Goal: Task Accomplishment & Management: Complete application form

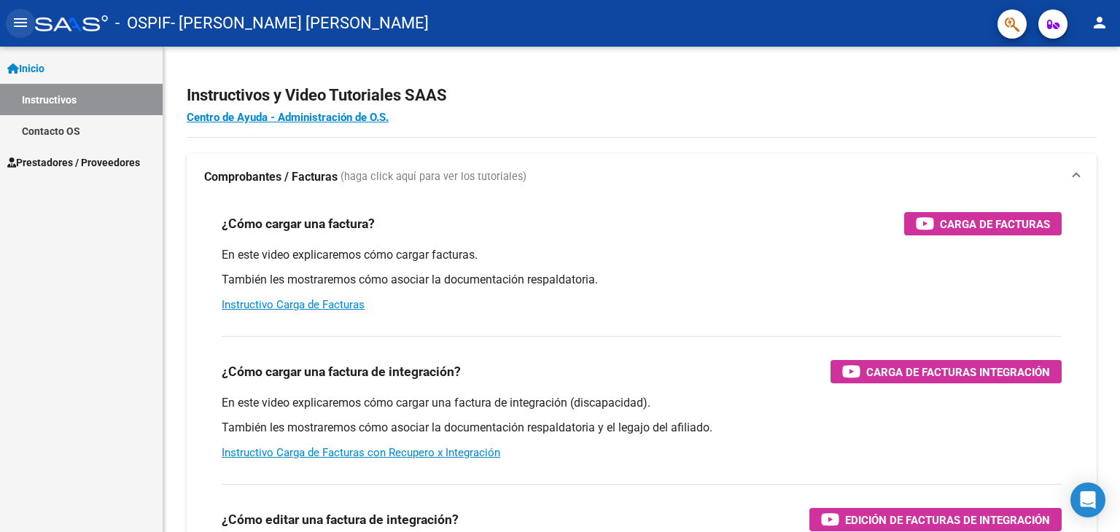
click at [26, 23] on mat-icon "menu" at bounding box center [21, 23] width 18 height 18
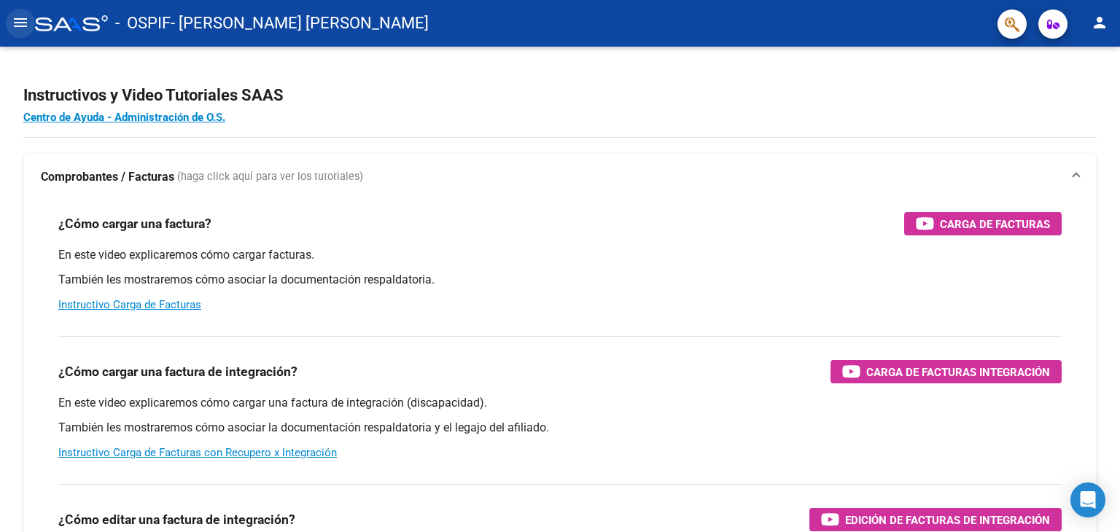
click at [9, 27] on button "menu" at bounding box center [20, 23] width 29 height 29
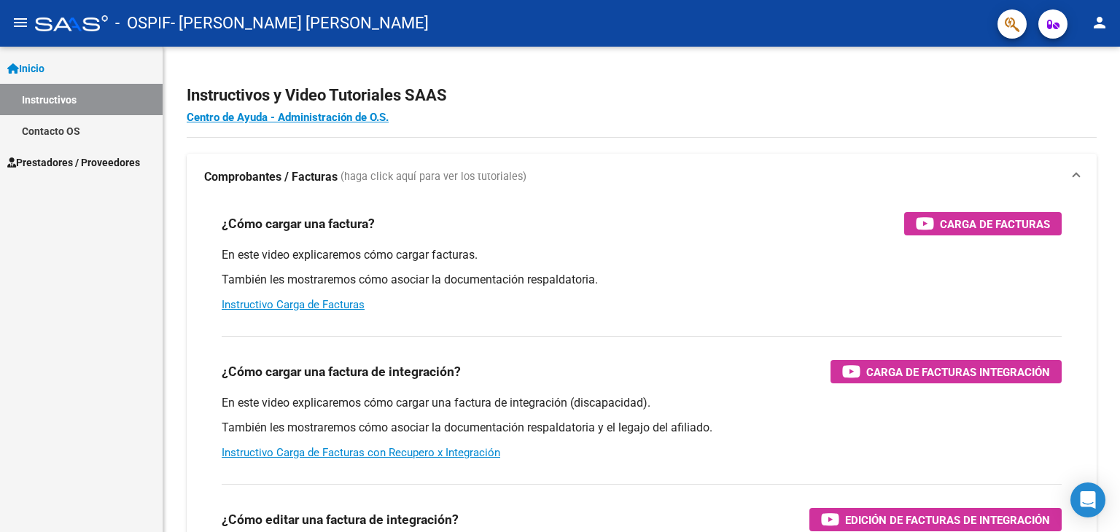
click at [68, 162] on span "Prestadores / Proveedores" at bounding box center [73, 163] width 133 height 16
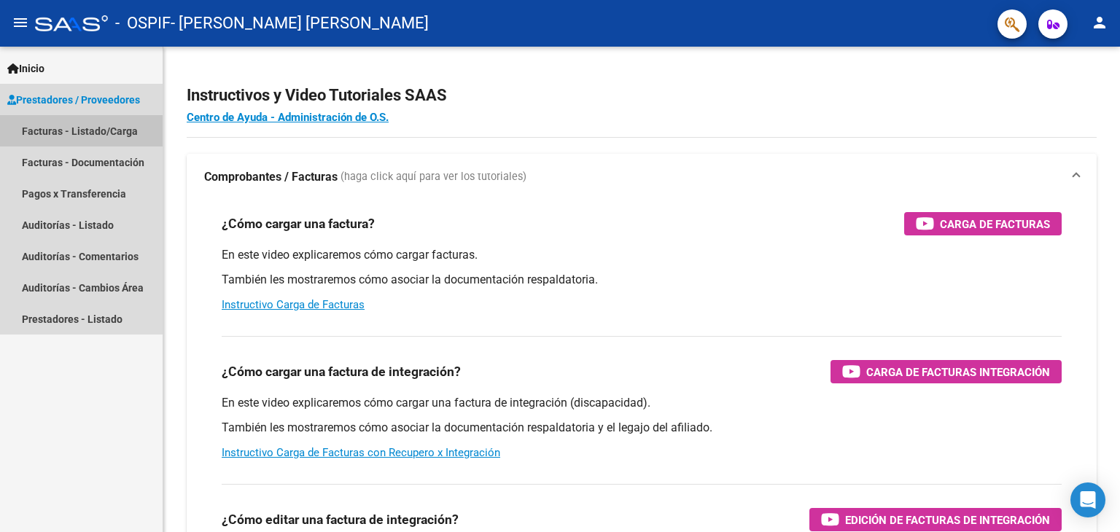
click at [67, 131] on link "Facturas - Listado/Carga" at bounding box center [81, 130] width 163 height 31
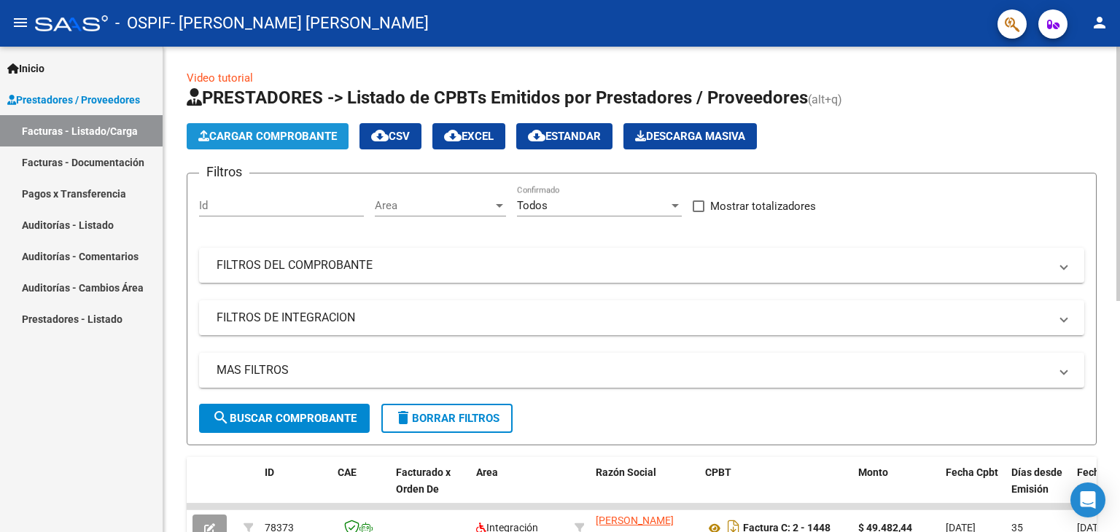
click at [301, 139] on span "Cargar Comprobante" at bounding box center [267, 136] width 139 height 13
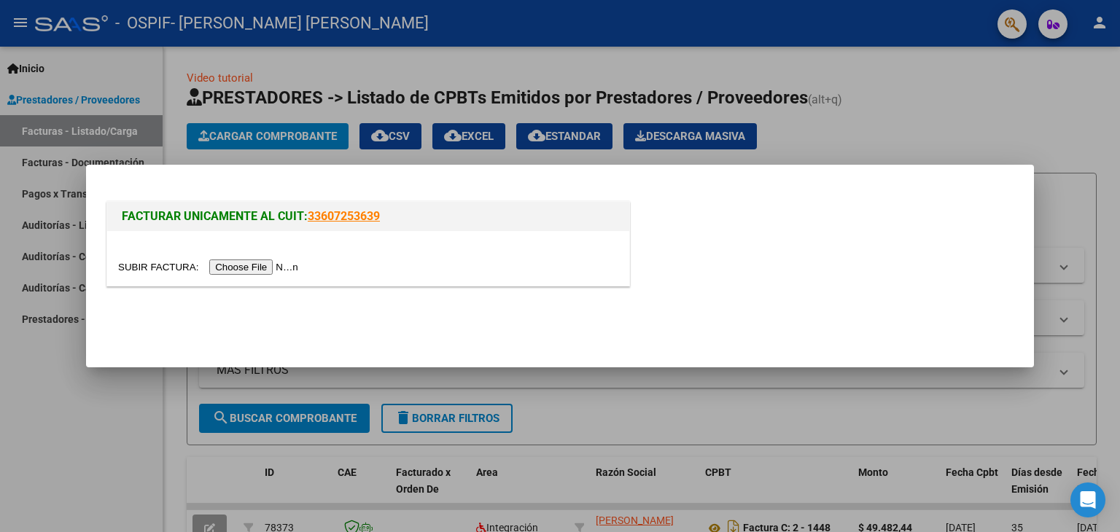
click at [215, 266] on input "file" at bounding box center [210, 267] width 185 height 15
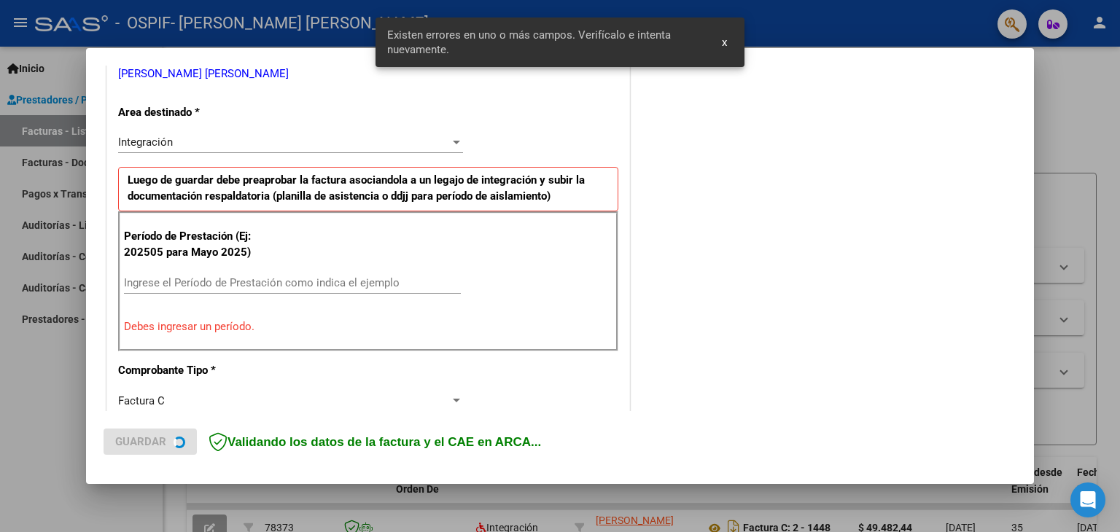
scroll to position [379, 0]
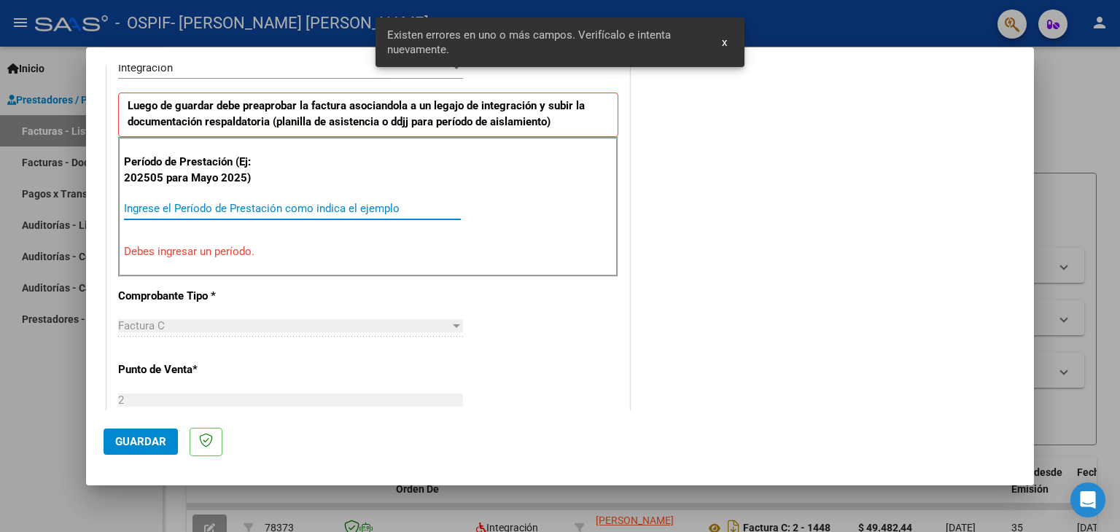
click at [241, 203] on input "Ingrese el Período de Prestación como indica el ejemplo" at bounding box center [292, 208] width 337 height 13
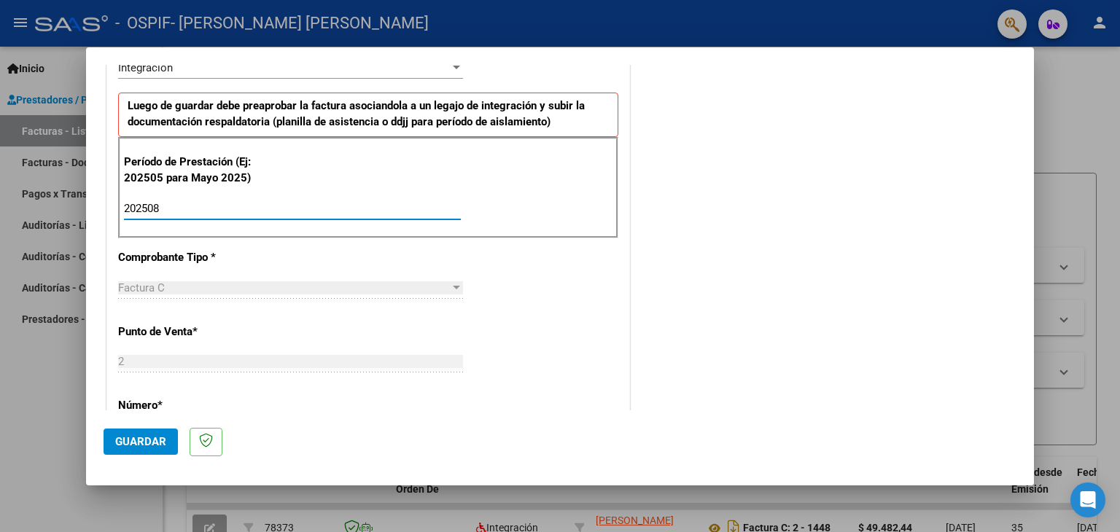
type input "202508"
click at [123, 445] on span "Guardar" at bounding box center [140, 441] width 51 height 13
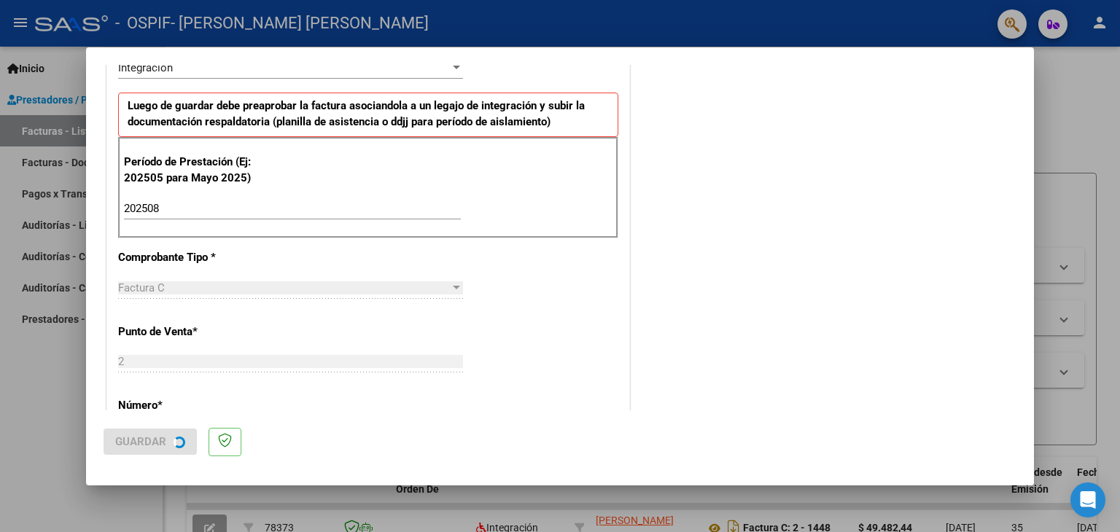
scroll to position [0, 0]
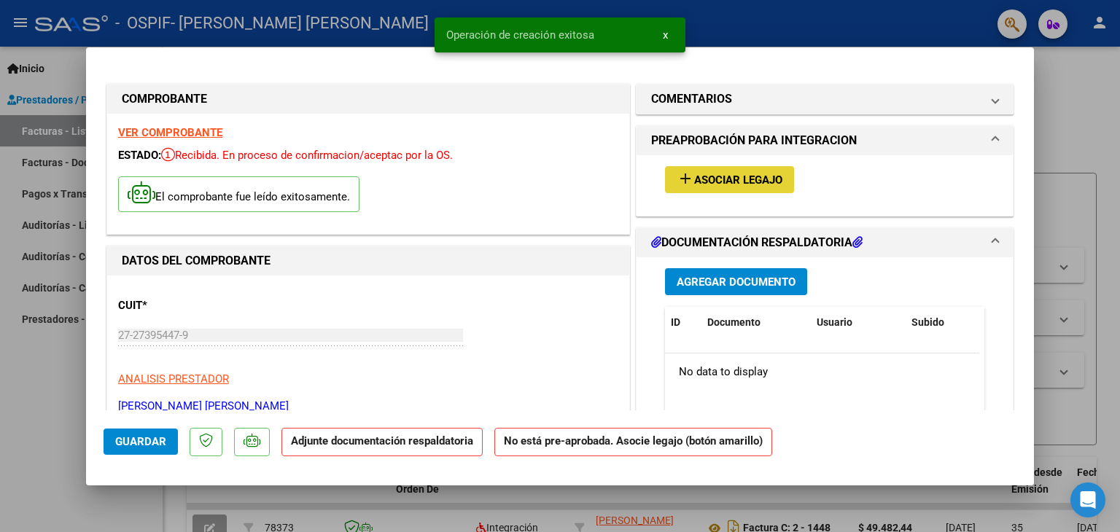
click at [721, 174] on span "Asociar Legajo" at bounding box center [738, 180] width 88 height 13
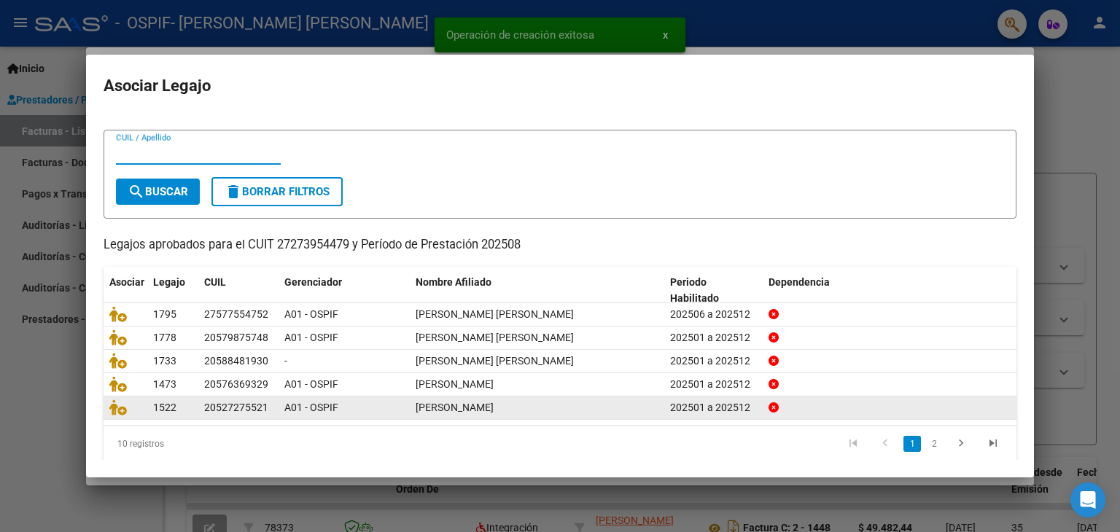
scroll to position [32, 0]
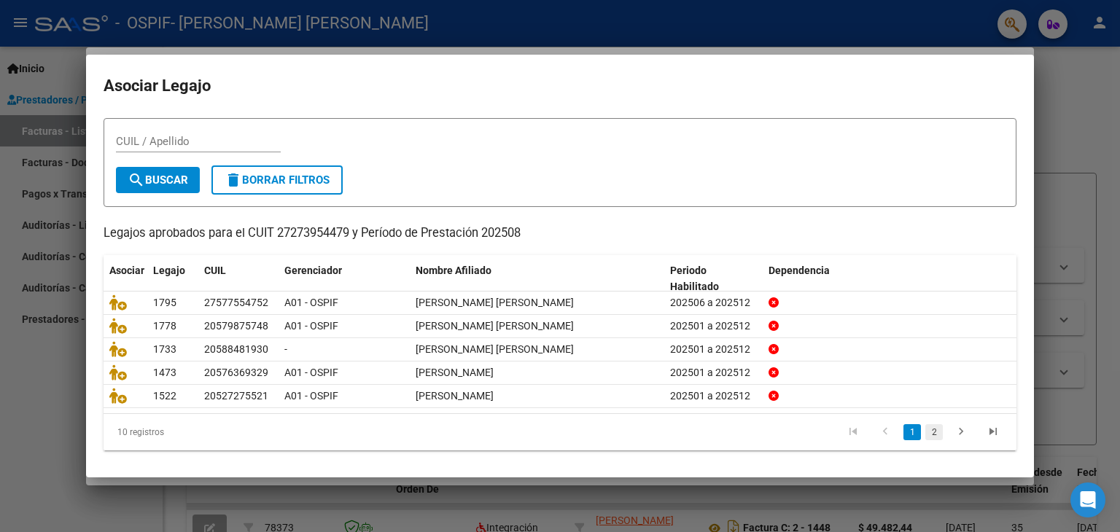
click at [928, 431] on link "2" at bounding box center [935, 432] width 18 height 16
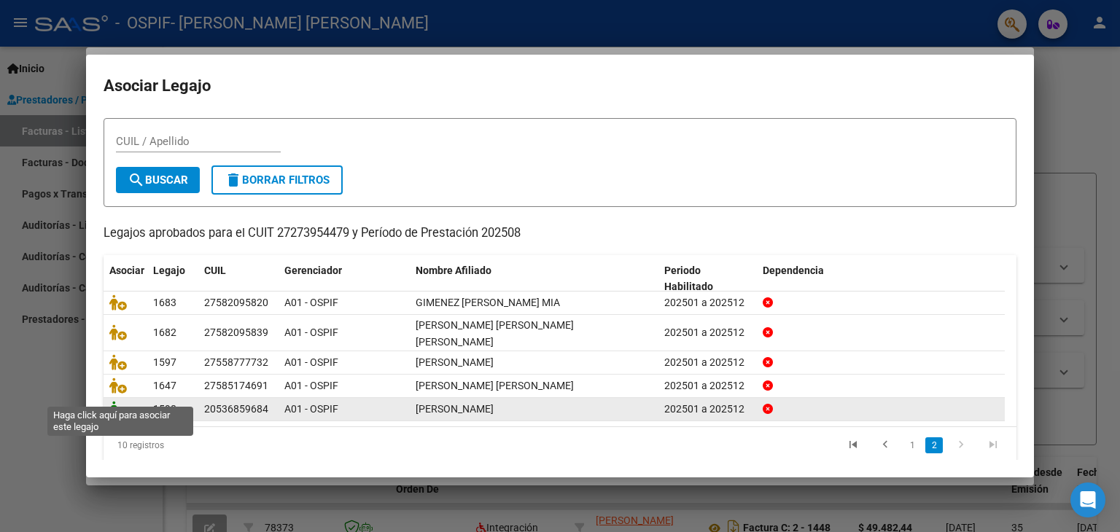
click at [118, 401] on icon at bounding box center [118, 409] width 18 height 16
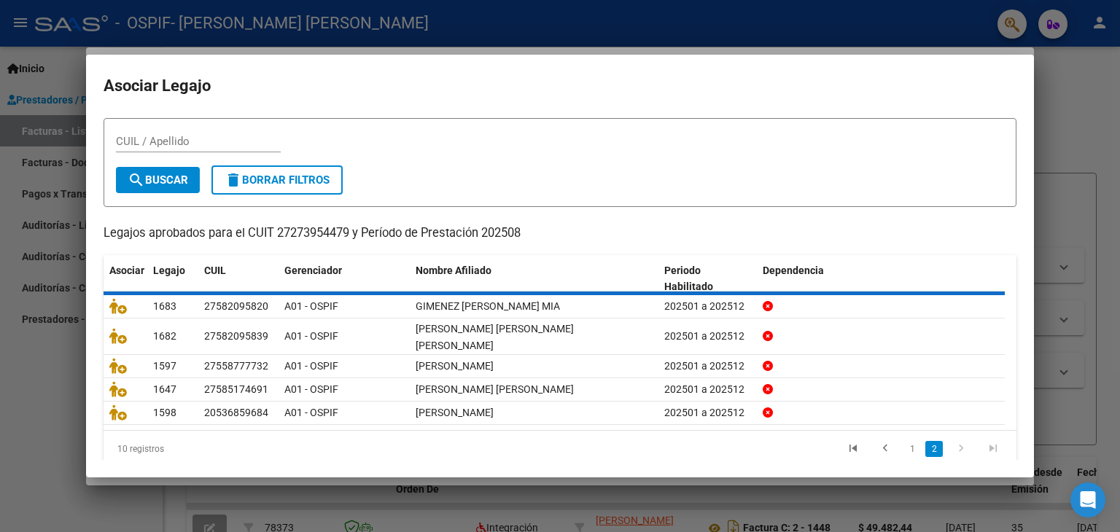
scroll to position [0, 0]
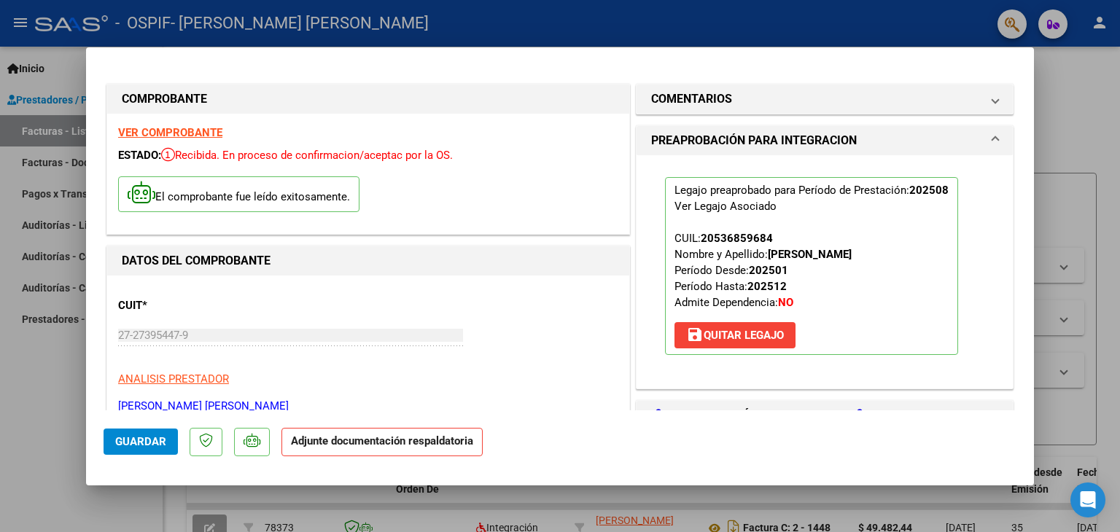
click at [152, 446] on span "Guardar" at bounding box center [140, 441] width 51 height 13
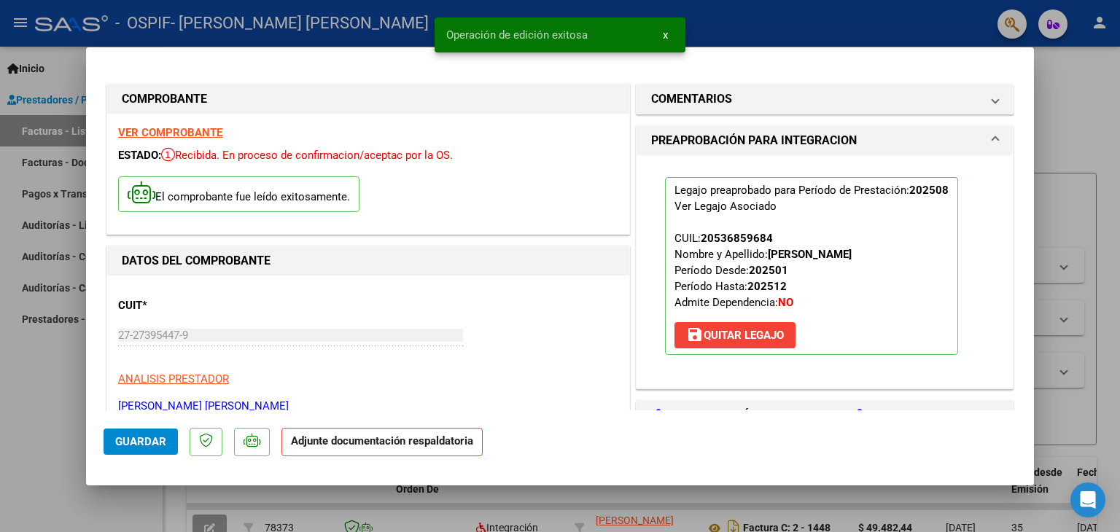
click at [24, 386] on div at bounding box center [560, 266] width 1120 height 532
type input "$ 0,00"
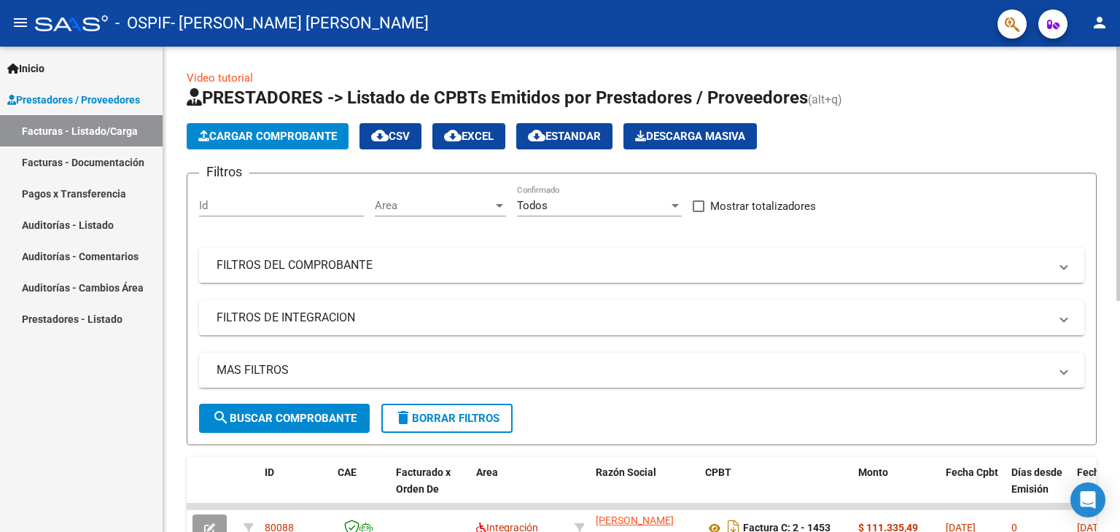
click at [265, 143] on button "Cargar Comprobante" at bounding box center [268, 136] width 162 height 26
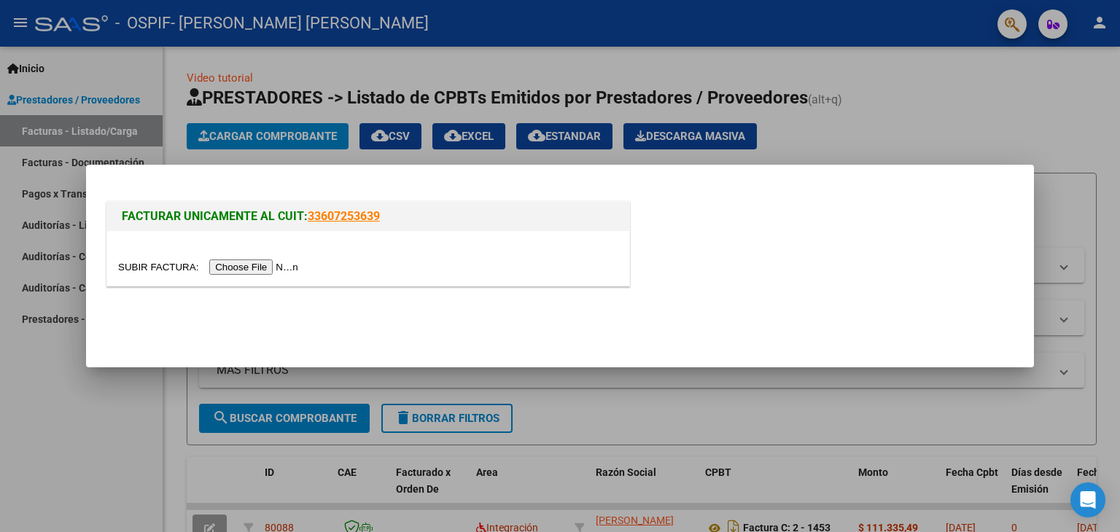
scroll to position [146, 0]
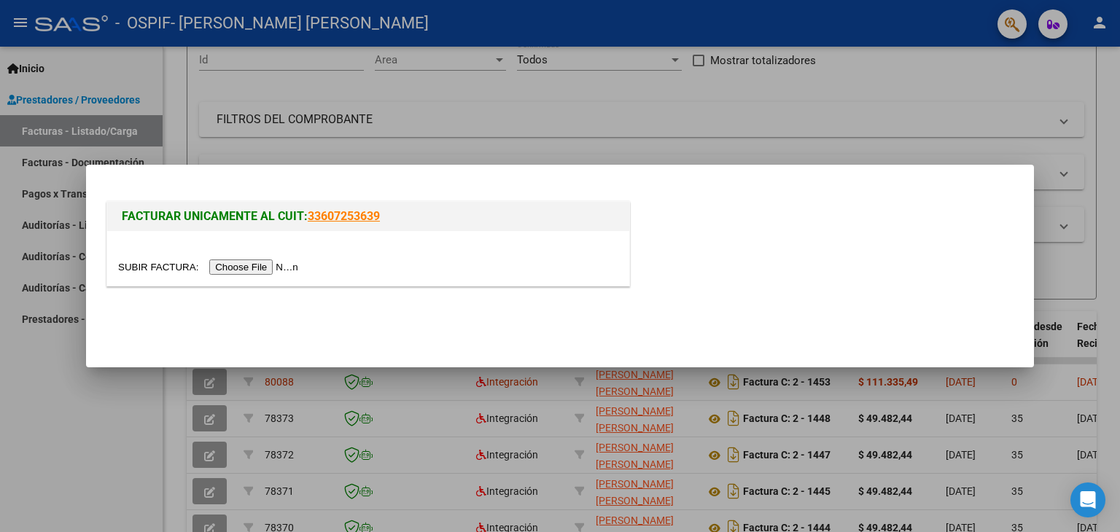
drag, startPoint x: 265, startPoint y: 143, endPoint x: 496, endPoint y: 252, distance: 255.5
drag, startPoint x: 496, startPoint y: 252, endPoint x: 434, endPoint y: 120, distance: 145.8
click at [434, 120] on div at bounding box center [560, 266] width 1120 height 532
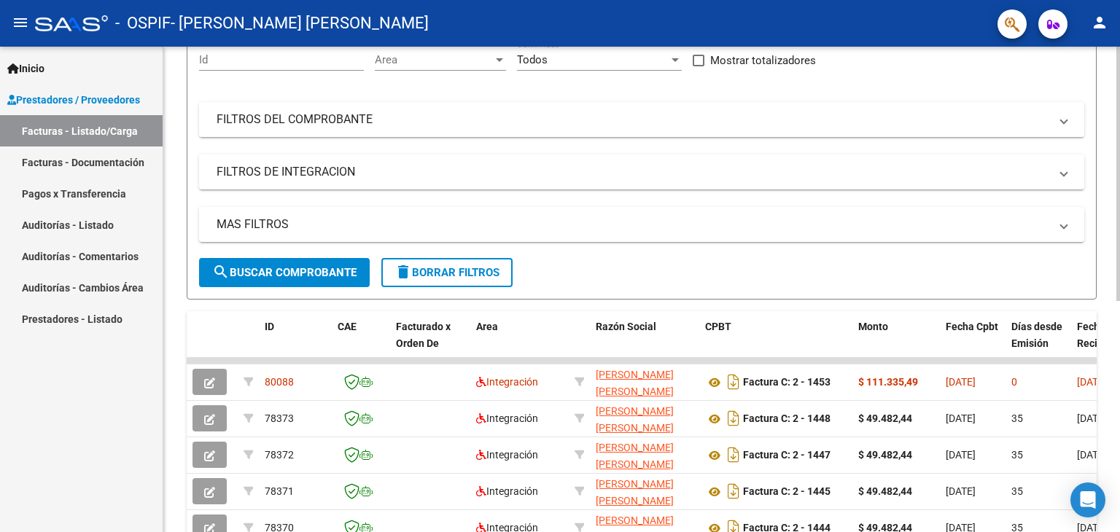
scroll to position [0, 0]
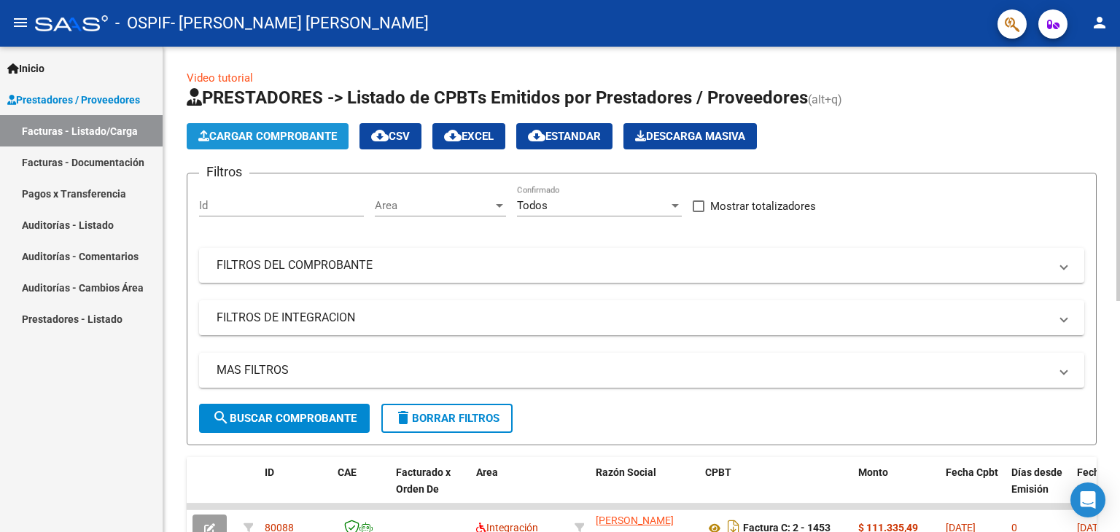
click at [291, 138] on span "Cargar Comprobante" at bounding box center [267, 136] width 139 height 13
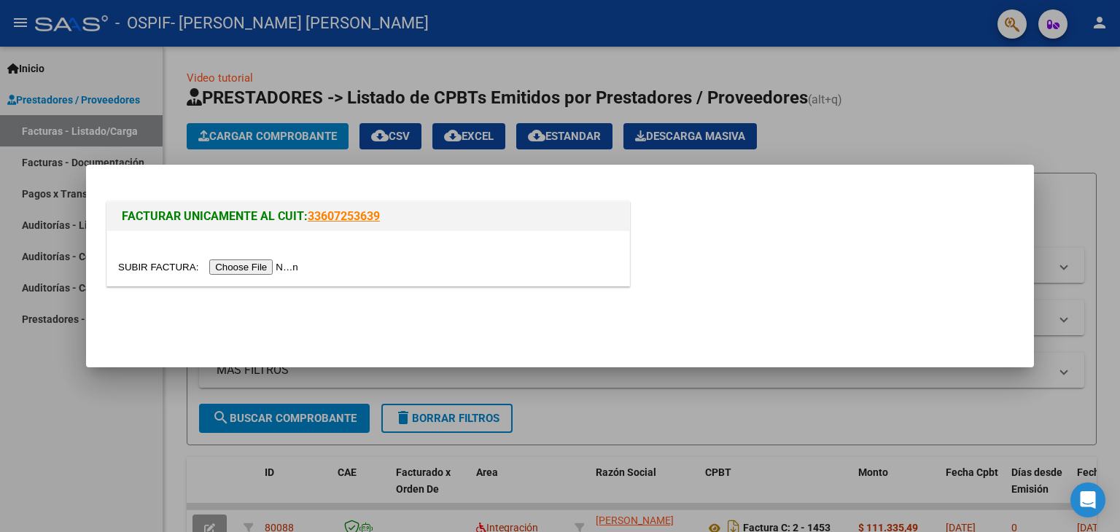
click at [274, 264] on input "file" at bounding box center [210, 267] width 185 height 15
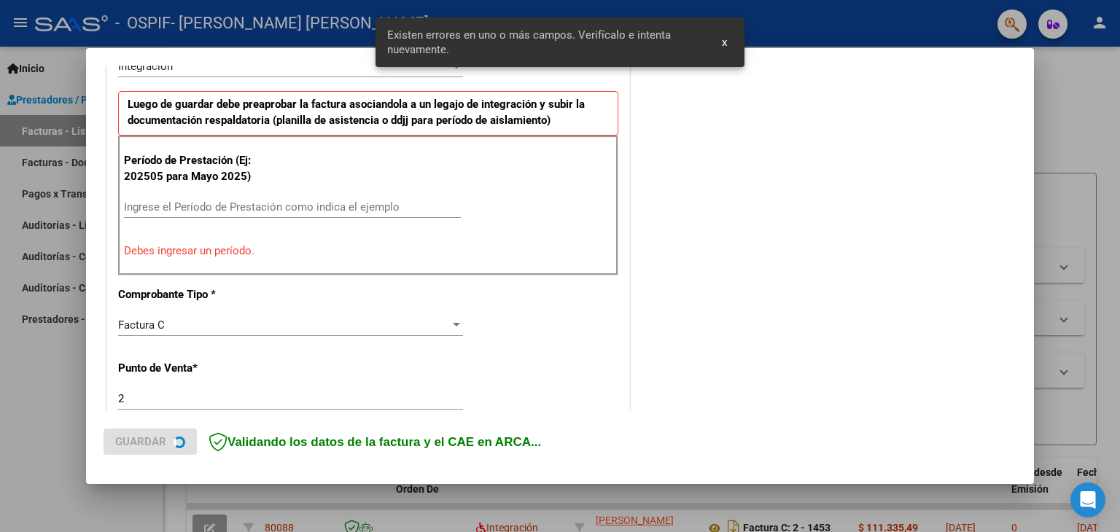
scroll to position [406, 0]
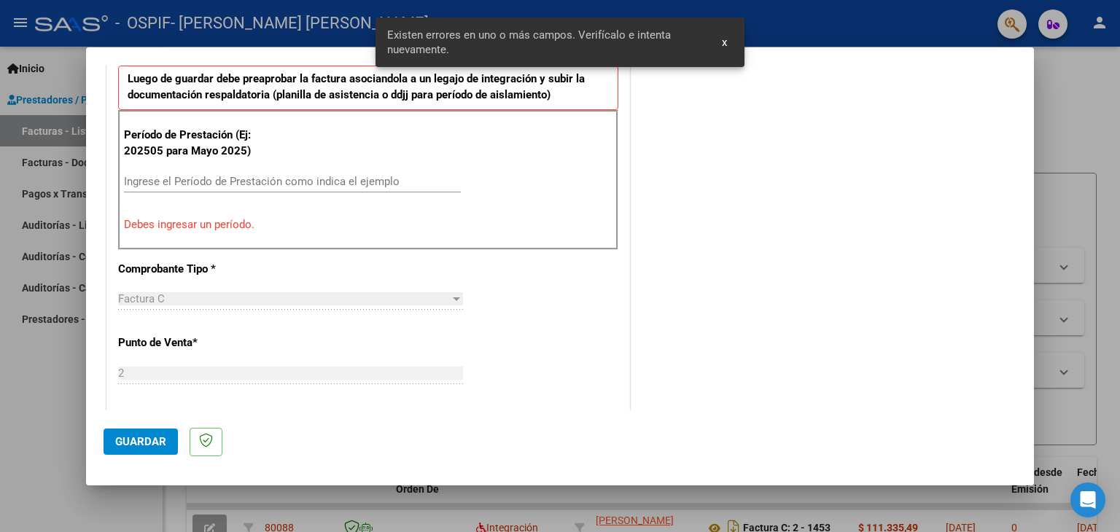
click at [265, 171] on div "Ingrese el Período de Prestación como indica el ejemplo" at bounding box center [292, 182] width 337 height 22
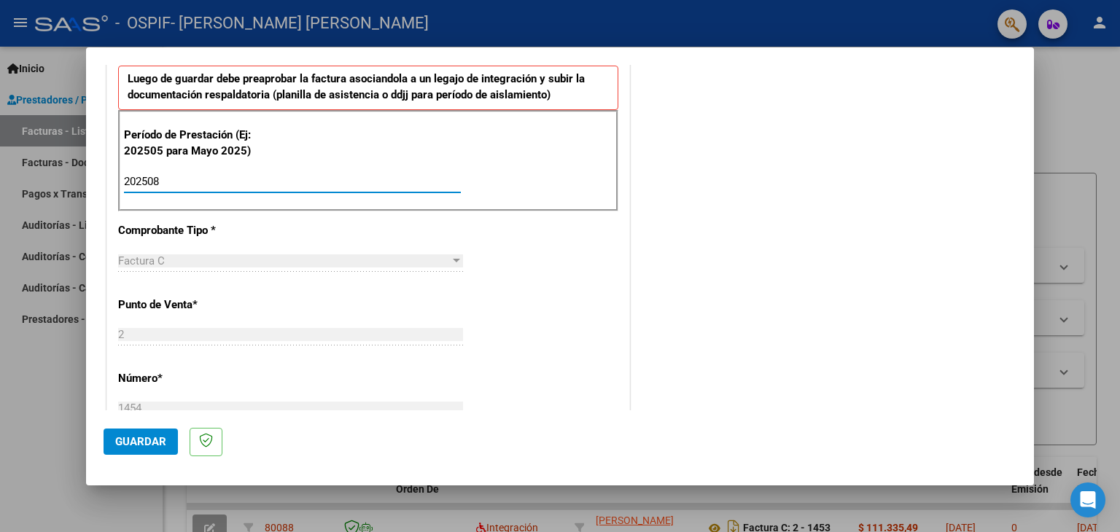
type input "202508"
click at [119, 441] on span "Guardar" at bounding box center [140, 441] width 51 height 13
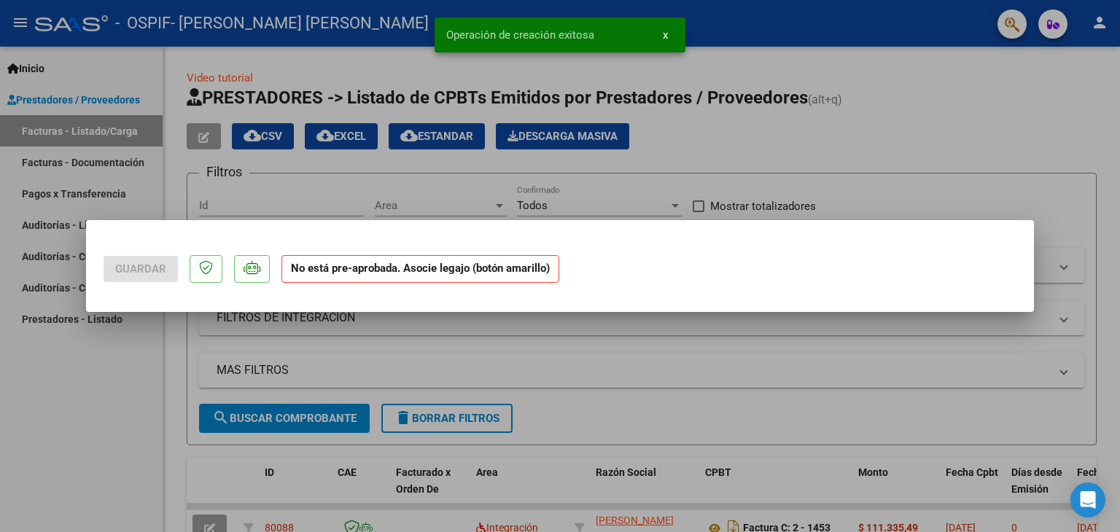
scroll to position [0, 0]
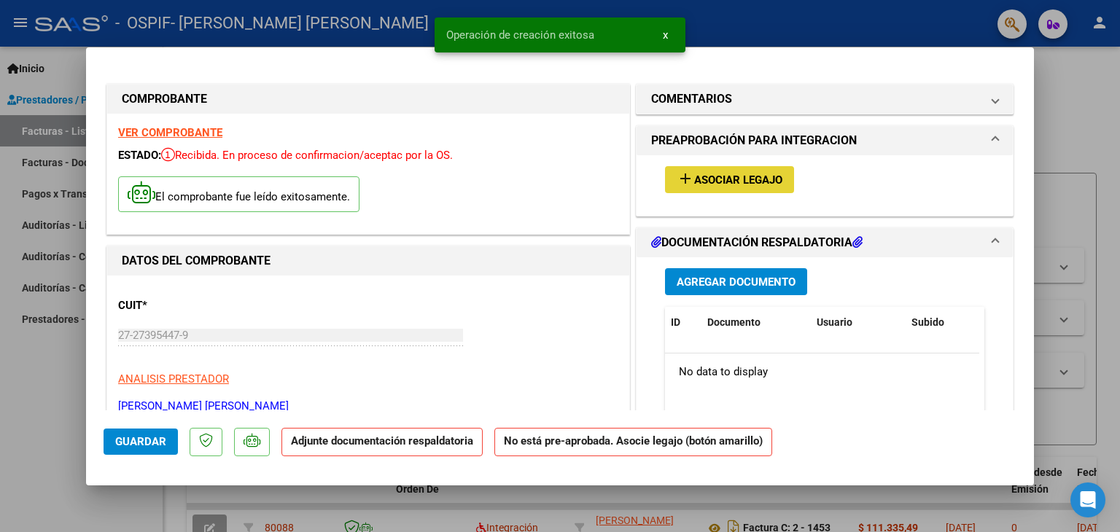
click at [714, 173] on span "add Asociar Legajo" at bounding box center [730, 179] width 106 height 13
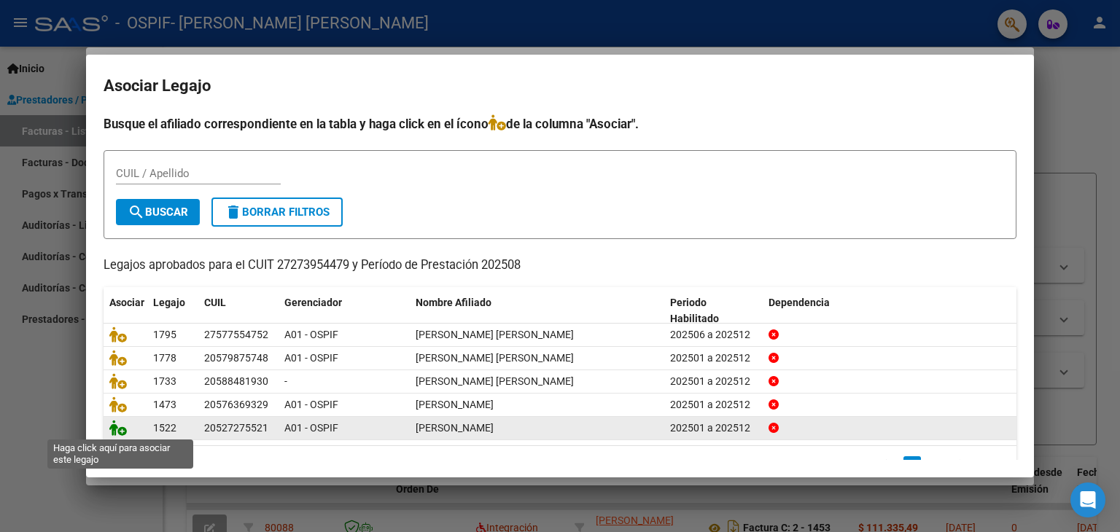
click at [120, 423] on icon at bounding box center [118, 428] width 18 height 16
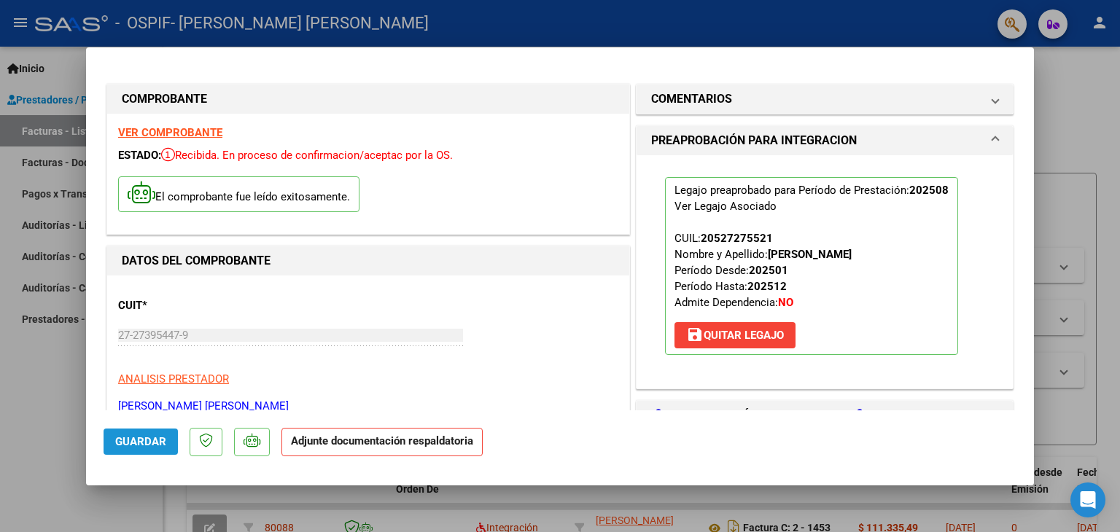
click at [140, 447] on span "Guardar" at bounding box center [140, 441] width 51 height 13
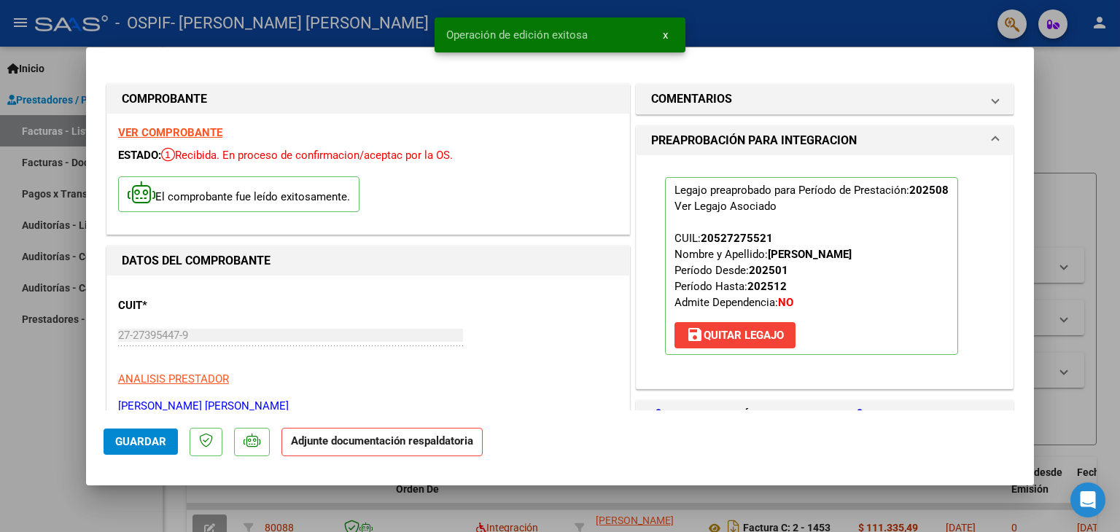
click at [47, 392] on div at bounding box center [560, 266] width 1120 height 532
type input "$ 0,00"
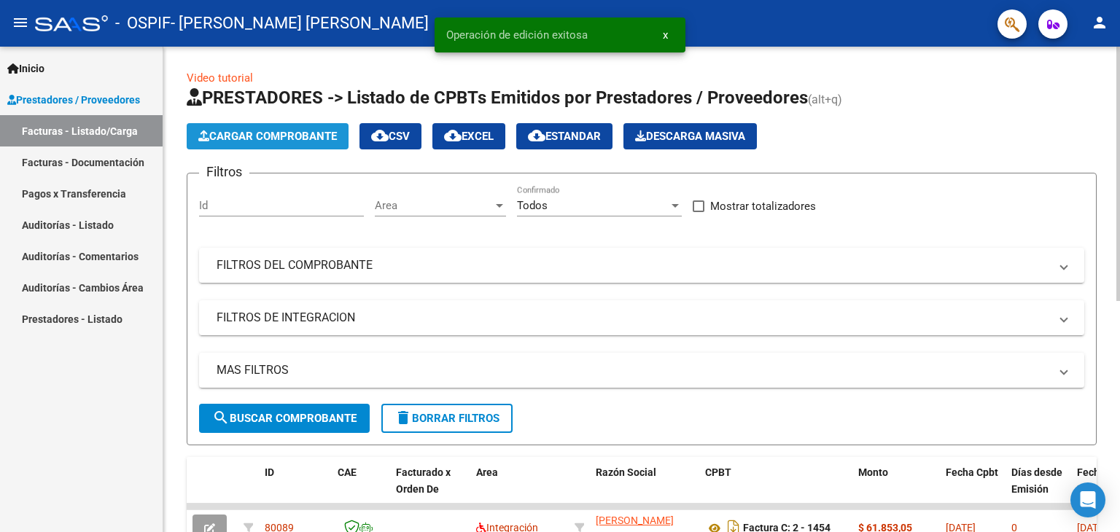
click at [283, 135] on span "Cargar Comprobante" at bounding box center [267, 136] width 139 height 13
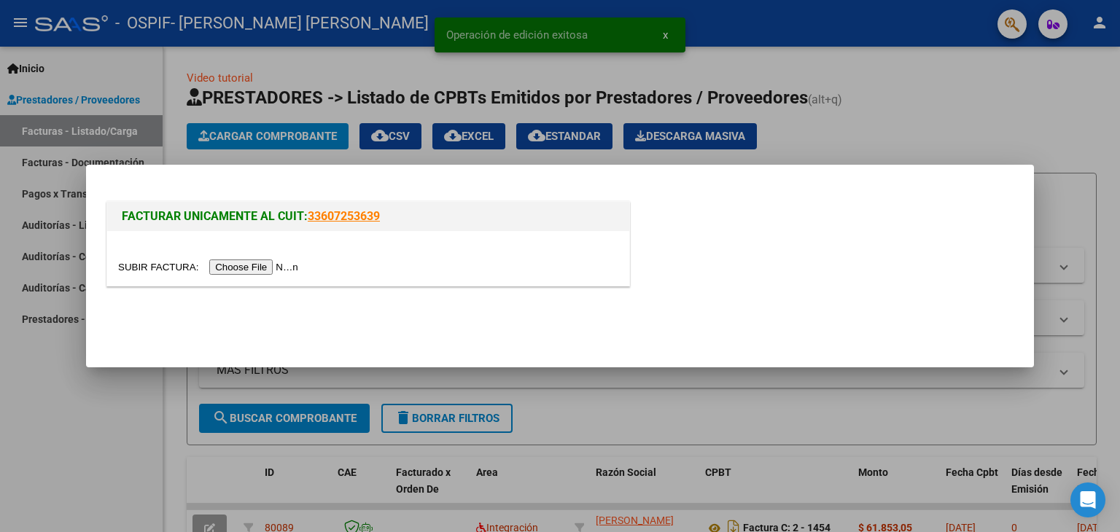
click at [243, 268] on input "file" at bounding box center [210, 267] width 185 height 15
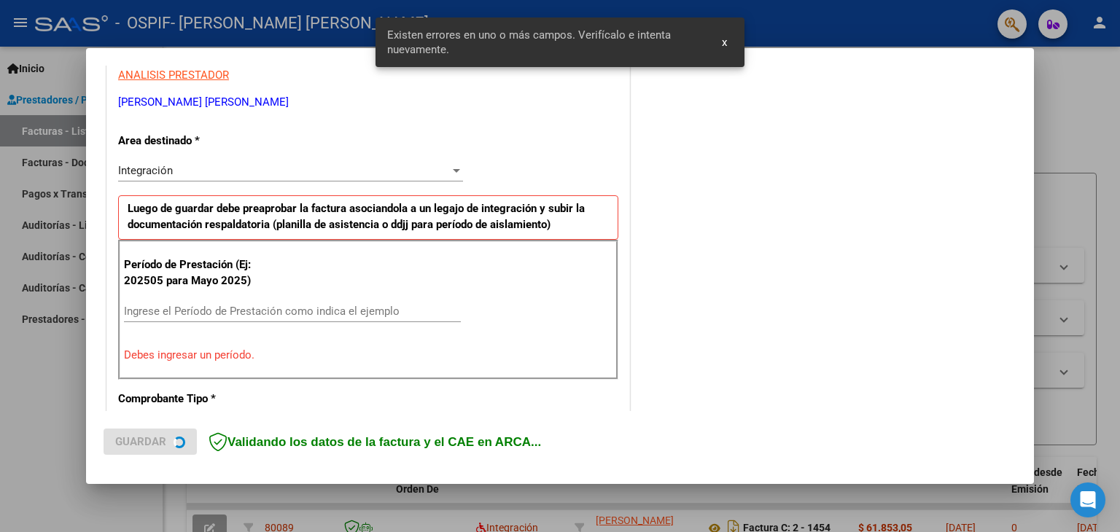
scroll to position [306, 0]
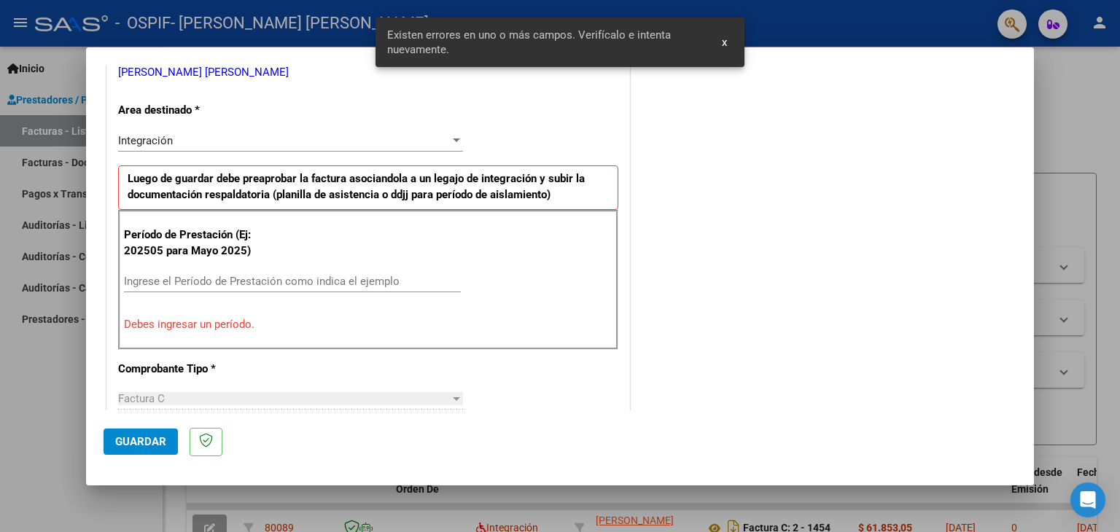
click at [244, 278] on input "Ingrese el Período de Prestación como indica el ejemplo" at bounding box center [292, 281] width 337 height 13
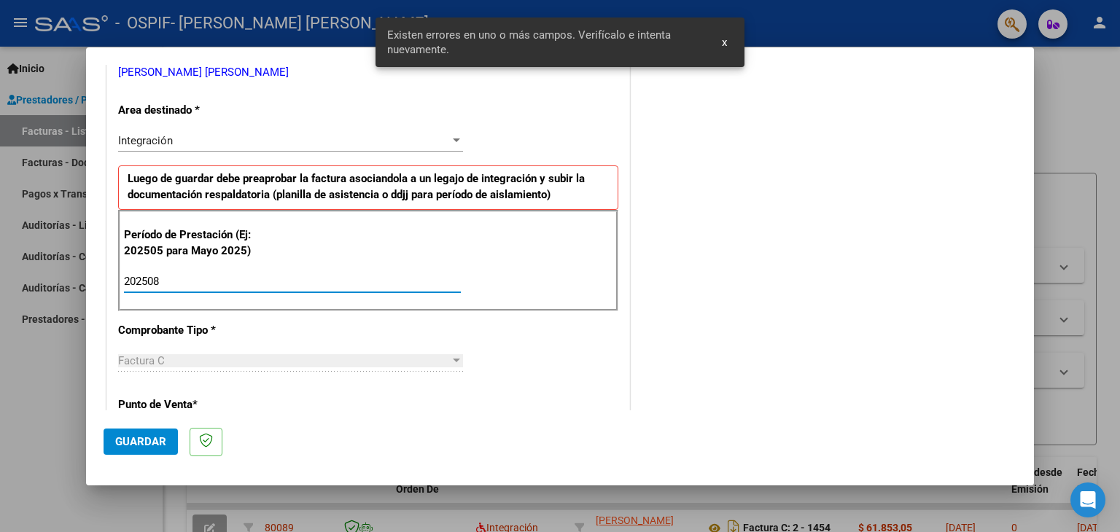
type input "202508"
click at [139, 434] on button "Guardar" at bounding box center [141, 442] width 74 height 26
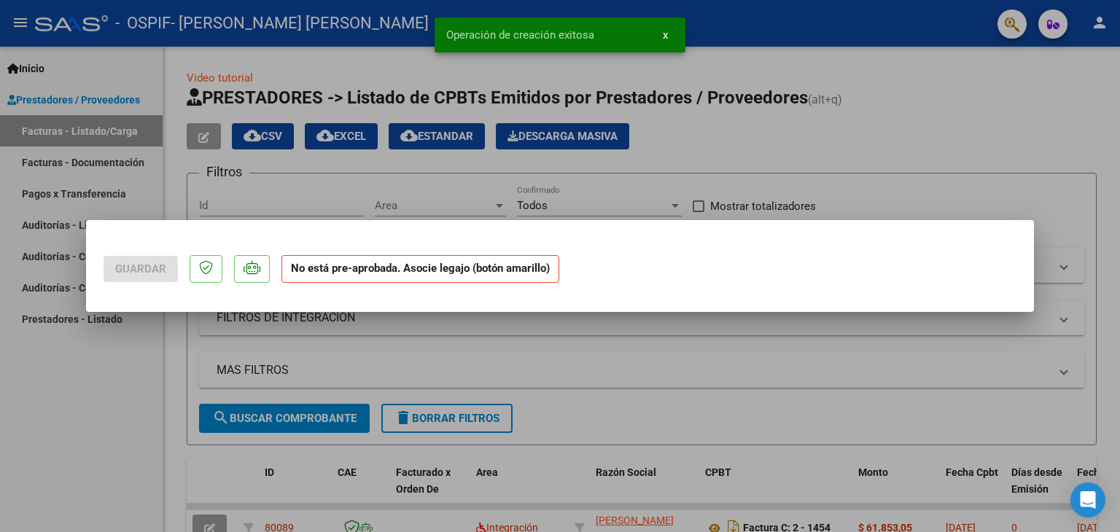
scroll to position [0, 0]
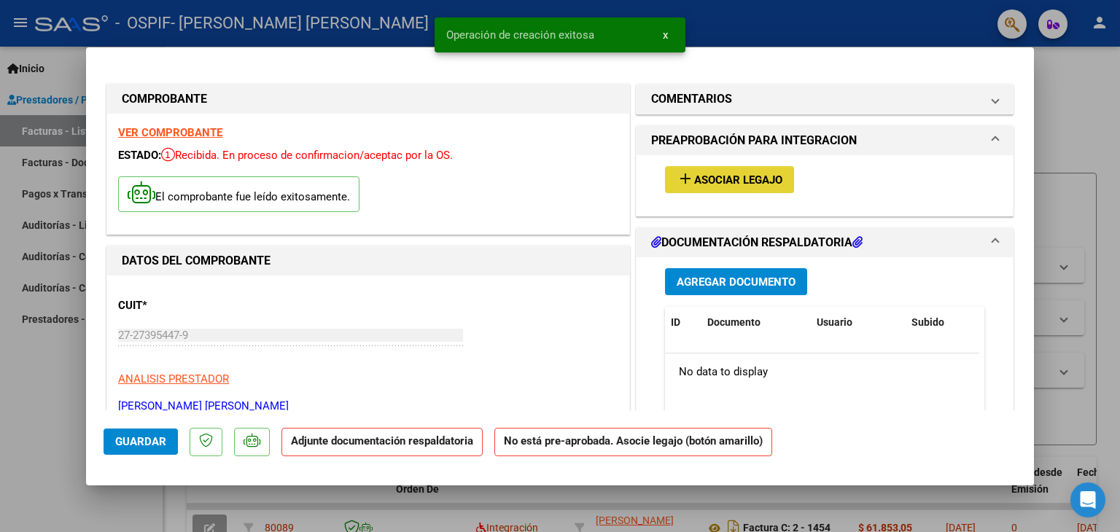
click at [710, 169] on button "add Asociar Legajo" at bounding box center [729, 179] width 129 height 27
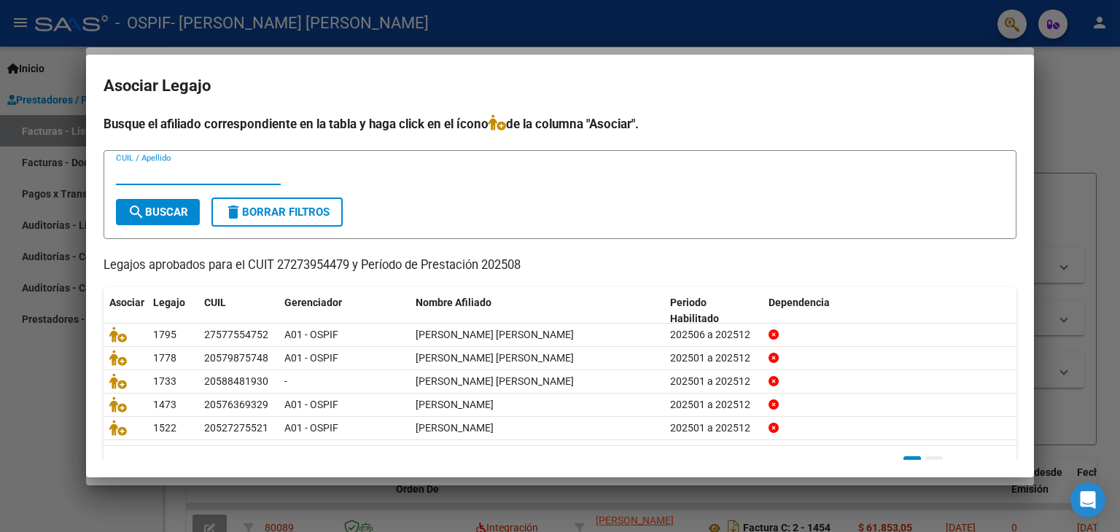
click at [926, 457] on link "2" at bounding box center [935, 465] width 18 height 16
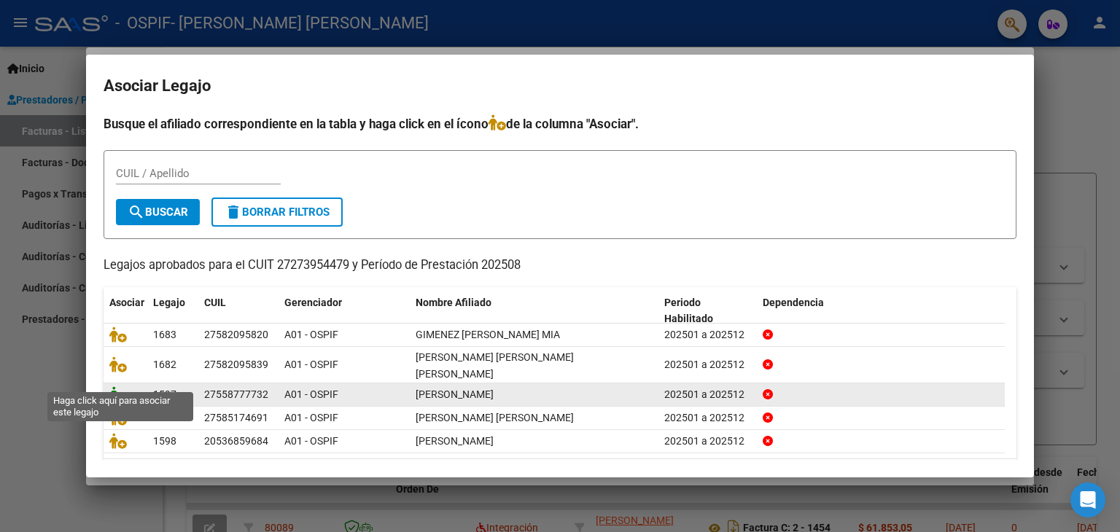
click at [114, 387] on icon at bounding box center [118, 395] width 18 height 16
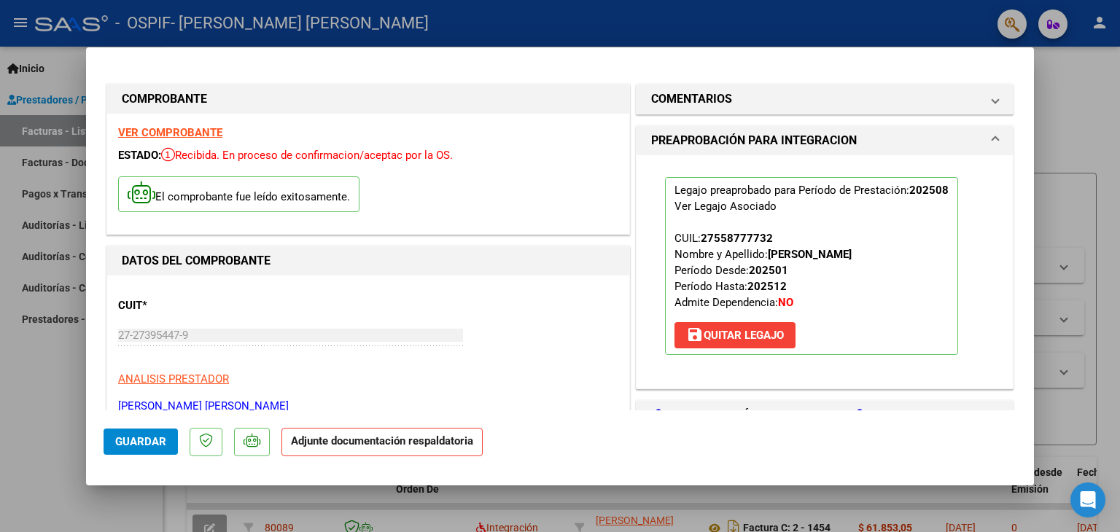
click at [131, 438] on span "Guardar" at bounding box center [140, 441] width 51 height 13
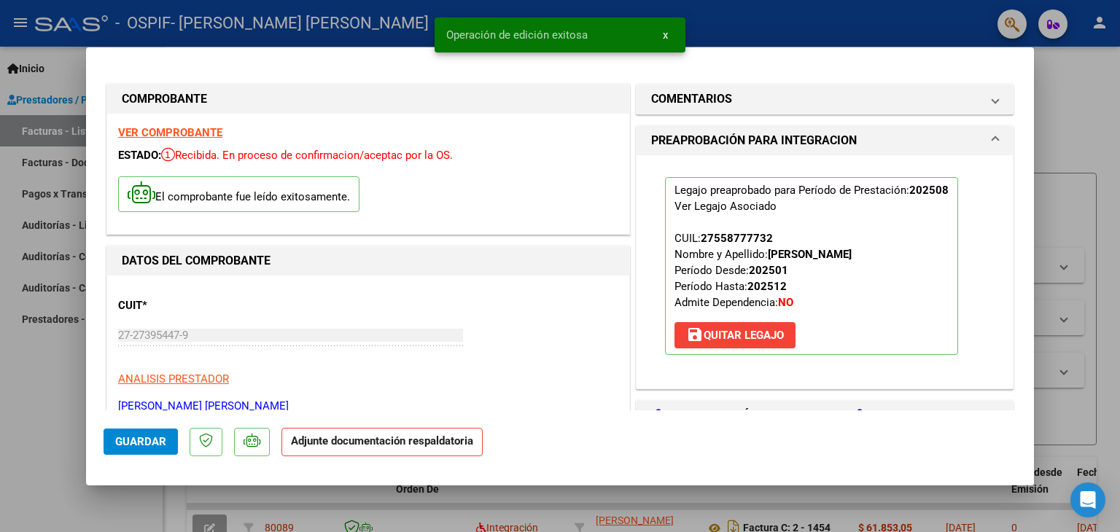
click at [52, 385] on div at bounding box center [560, 266] width 1120 height 532
type input "$ 0,00"
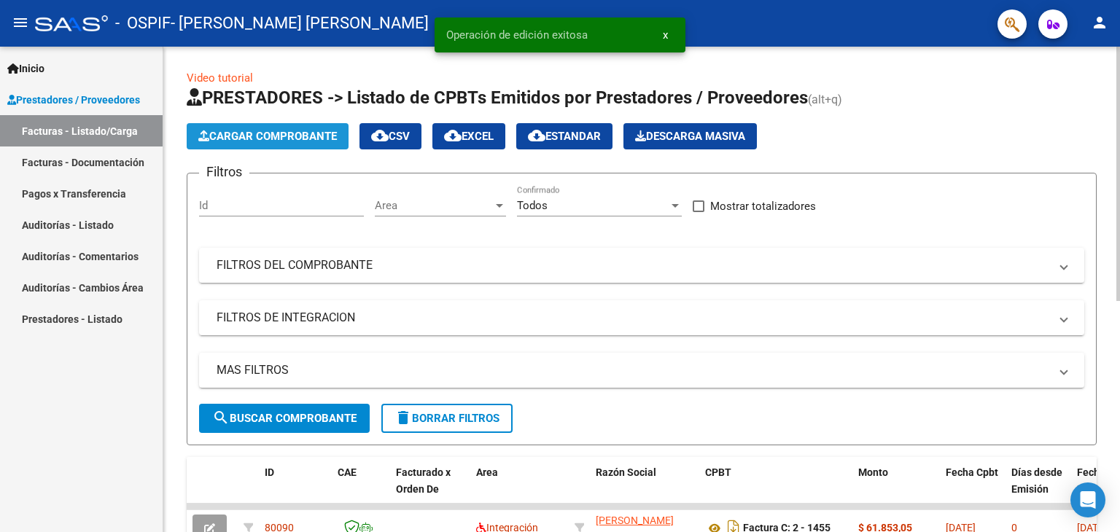
click at [239, 136] on span "Cargar Comprobante" at bounding box center [267, 136] width 139 height 13
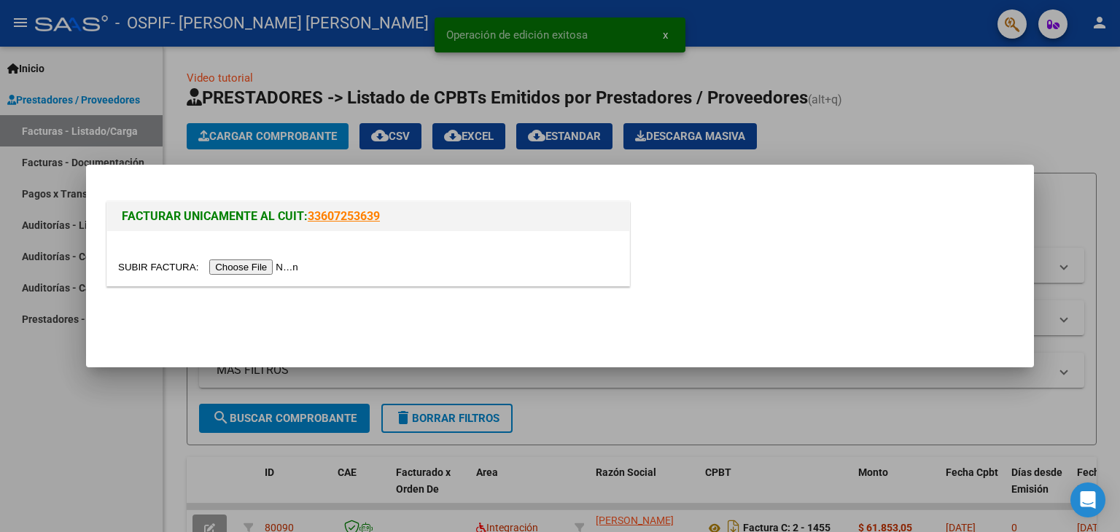
click at [225, 270] on input "file" at bounding box center [210, 267] width 185 height 15
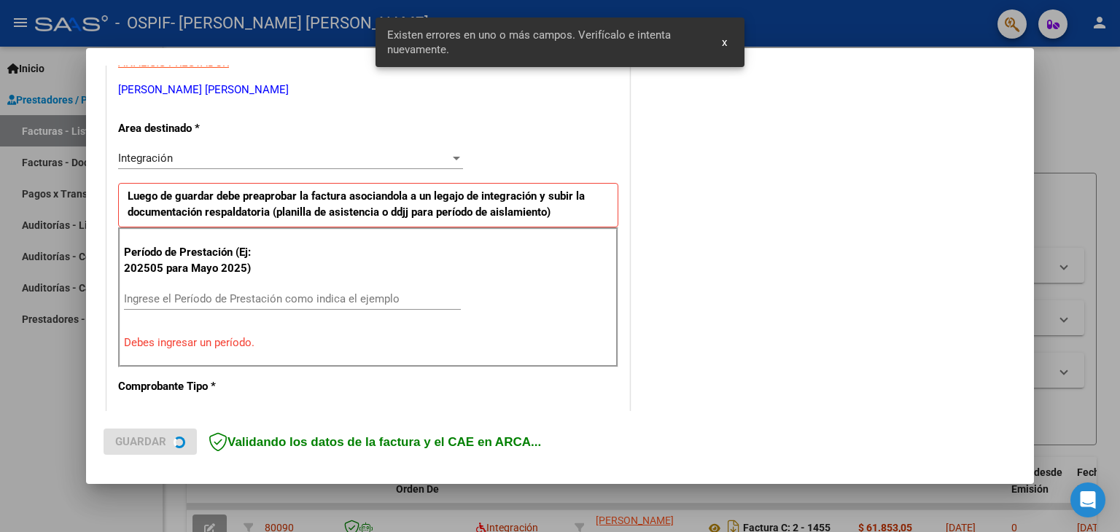
scroll to position [306, 0]
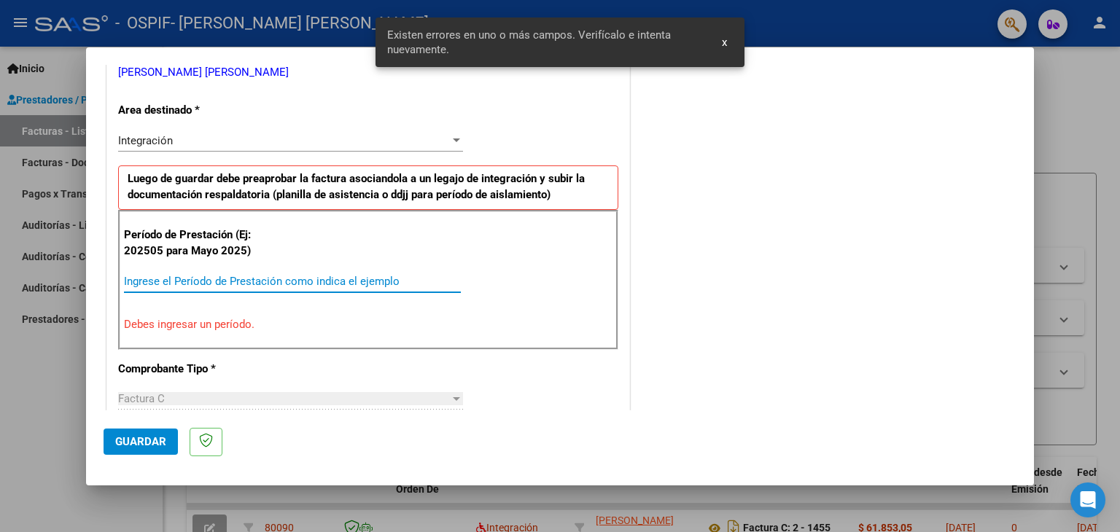
click at [217, 277] on input "Ingrese el Período de Prestación como indica el ejemplo" at bounding box center [292, 281] width 337 height 13
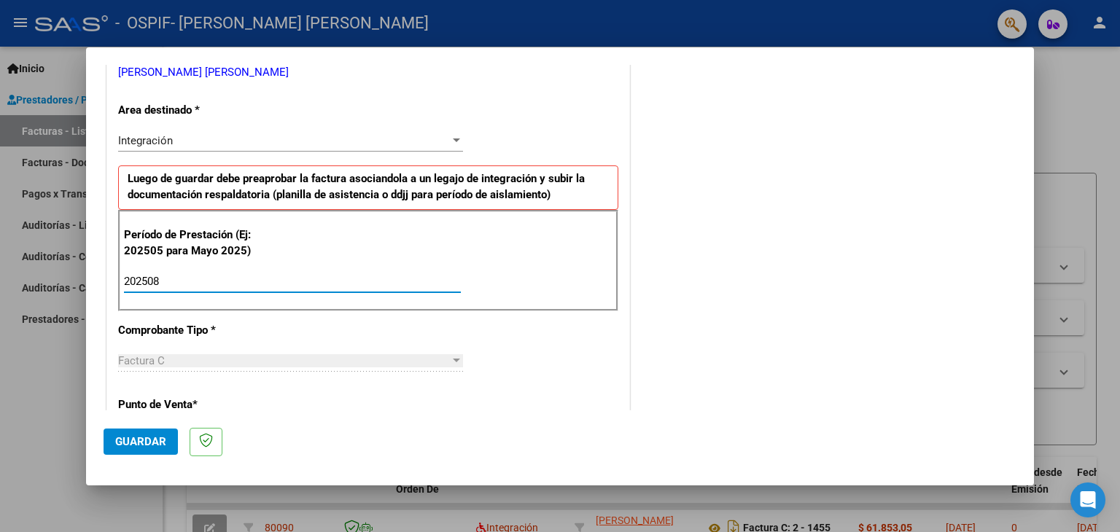
type input "202508"
click at [118, 446] on span "Guardar" at bounding box center [140, 441] width 51 height 13
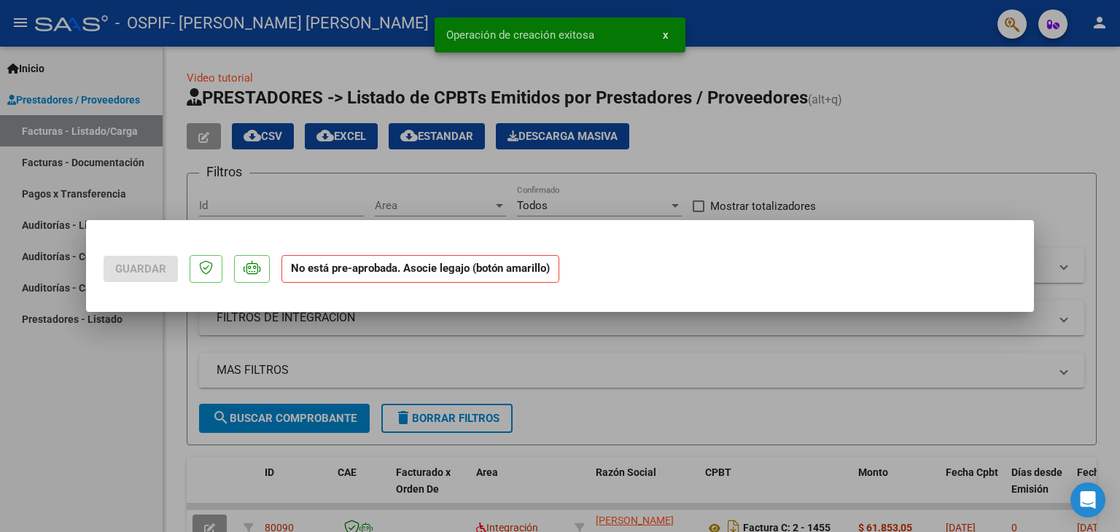
scroll to position [0, 0]
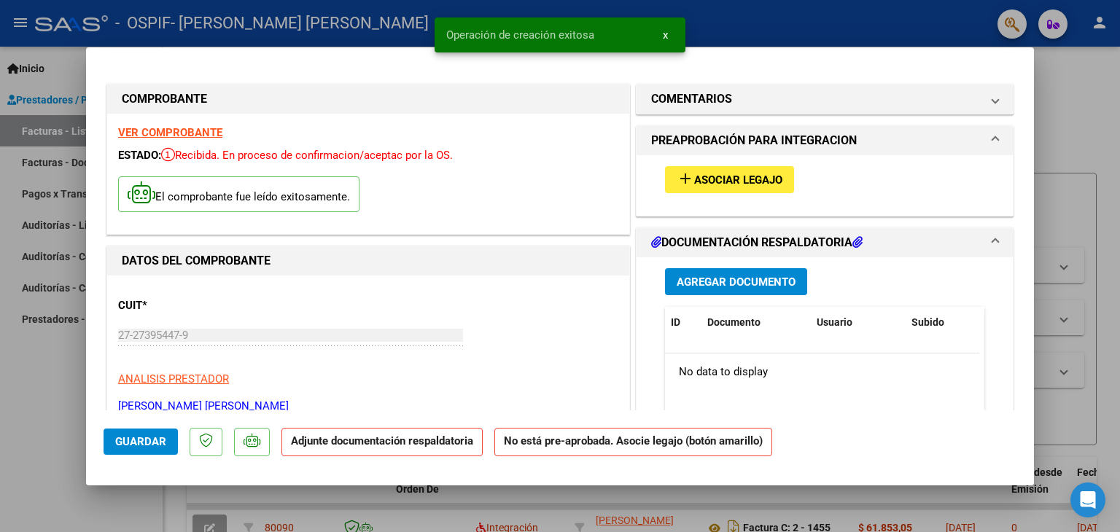
click at [785, 168] on button "add Asociar Legajo" at bounding box center [729, 179] width 129 height 27
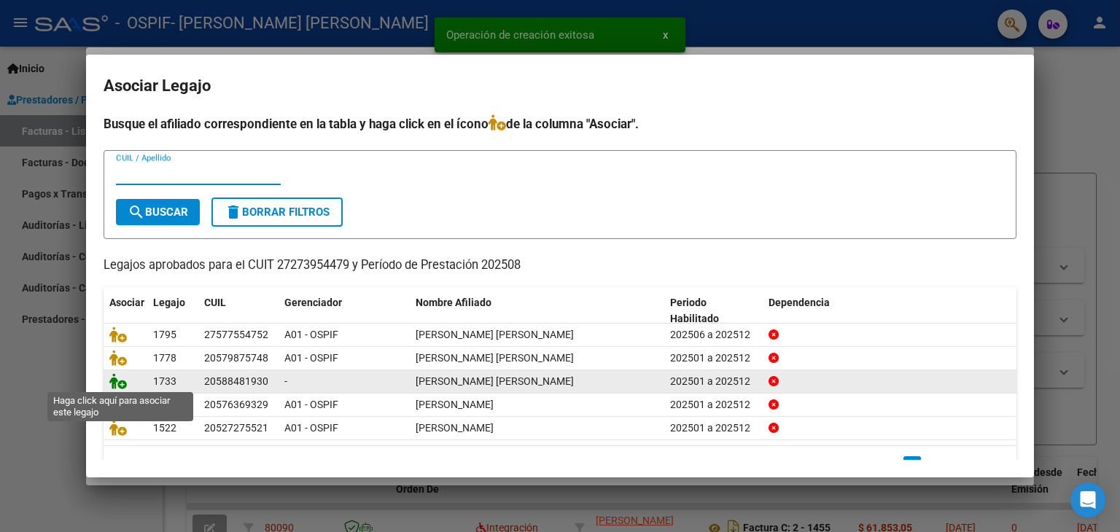
click at [122, 383] on icon at bounding box center [118, 381] width 18 height 16
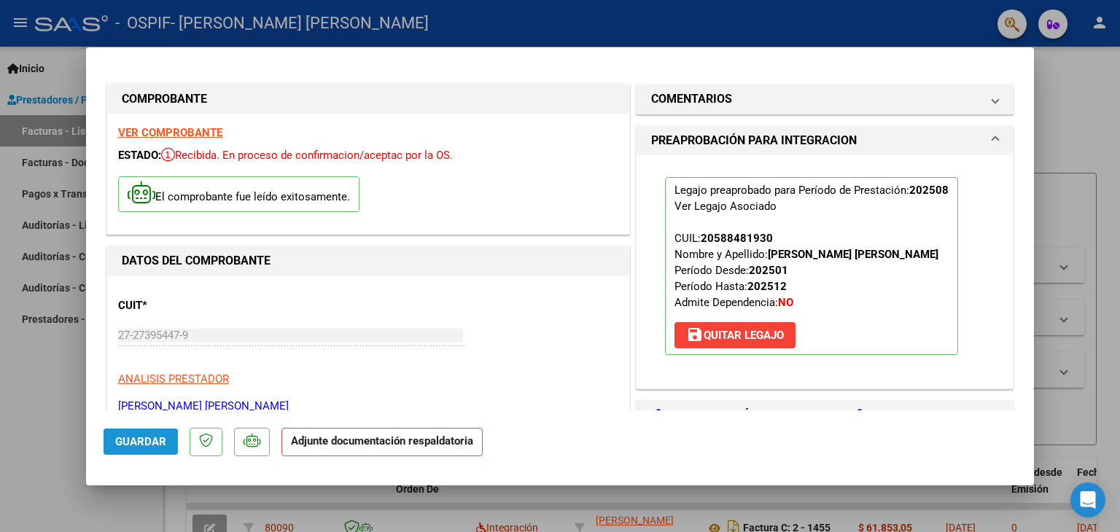
click at [125, 446] on span "Guardar" at bounding box center [140, 441] width 51 height 13
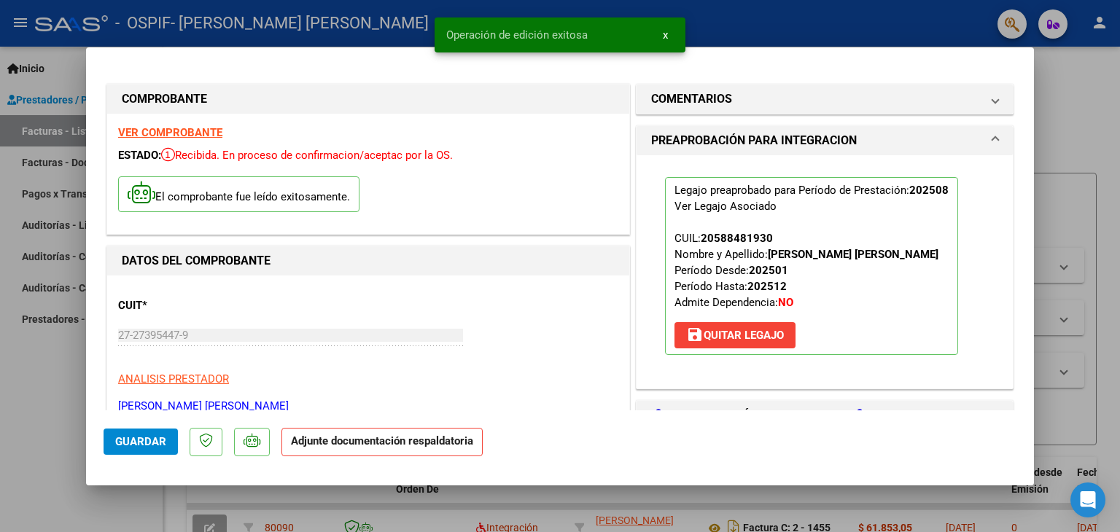
click at [28, 385] on div at bounding box center [560, 266] width 1120 height 532
type input "$ 0,00"
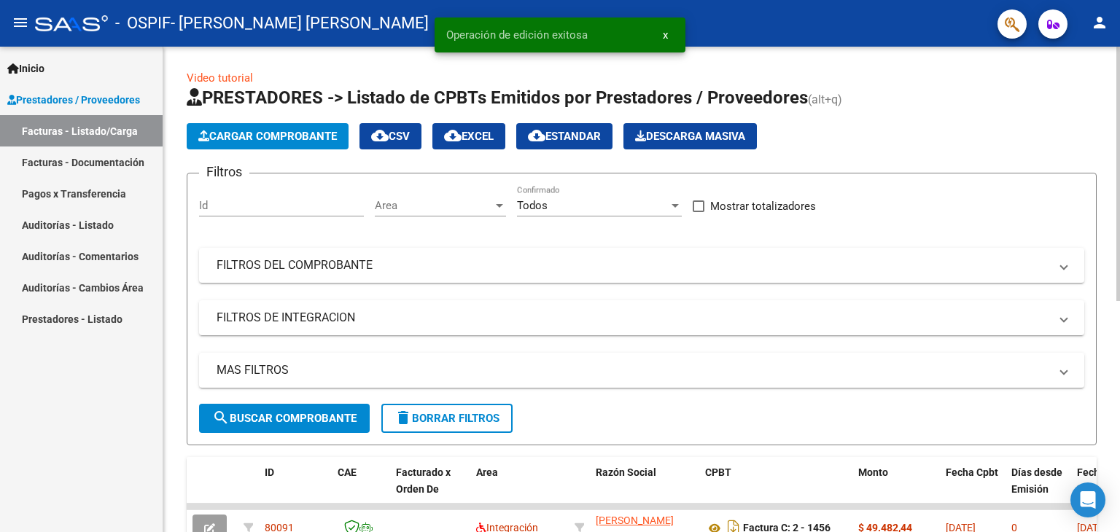
click at [308, 139] on span "Cargar Comprobante" at bounding box center [267, 136] width 139 height 13
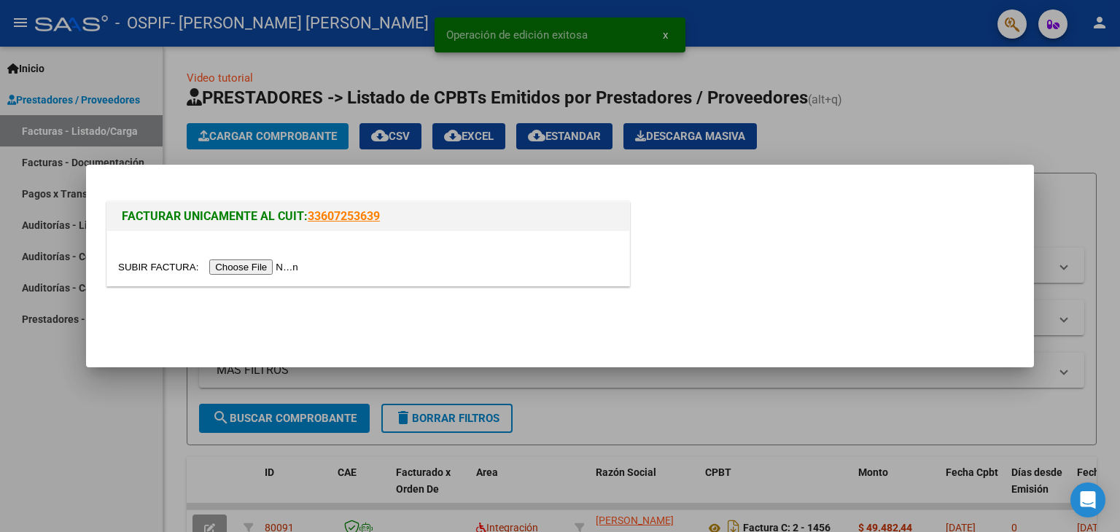
click at [254, 269] on input "file" at bounding box center [210, 267] width 185 height 15
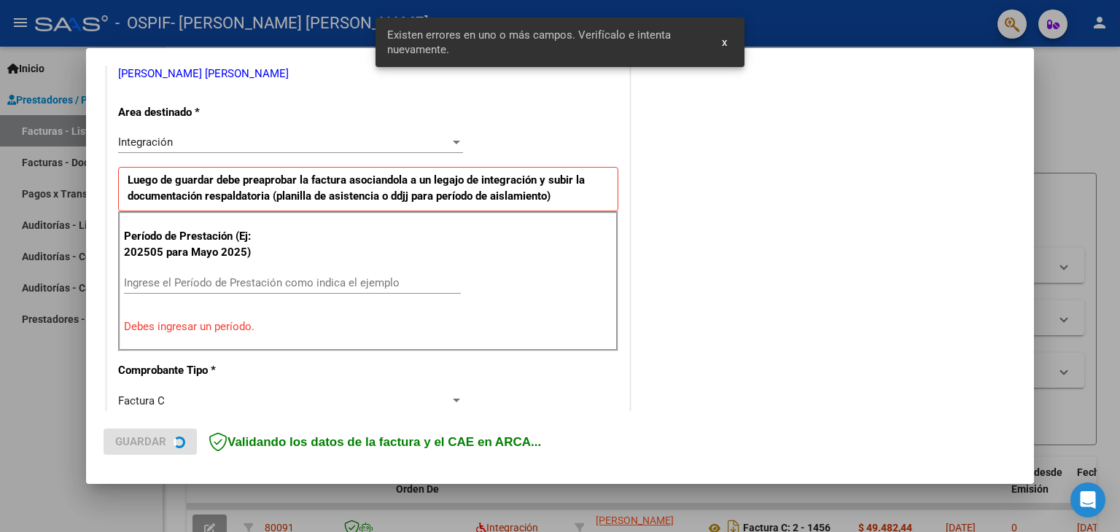
scroll to position [306, 0]
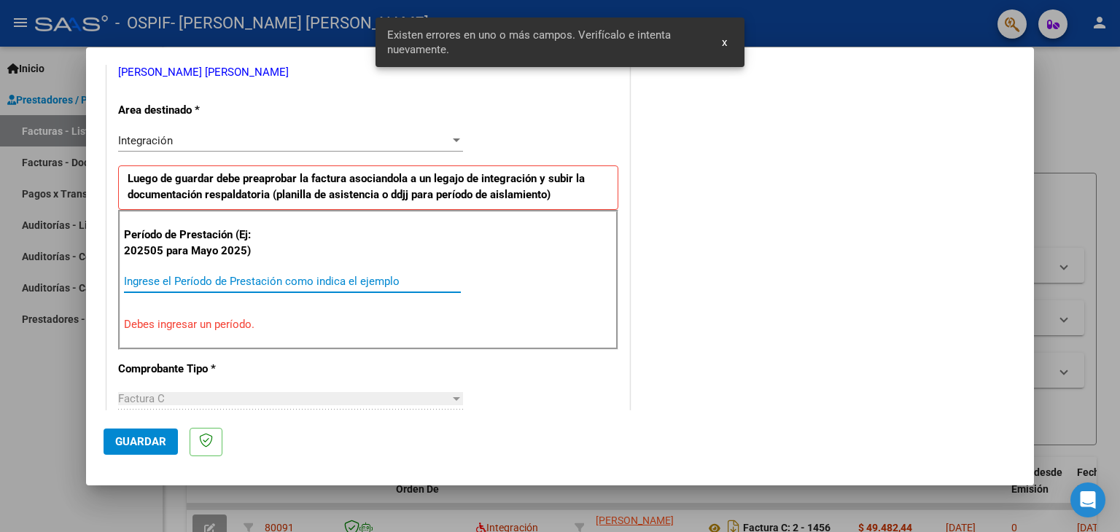
click at [203, 282] on input "Ingrese el Período de Prestación como indica el ejemplo" at bounding box center [292, 281] width 337 height 13
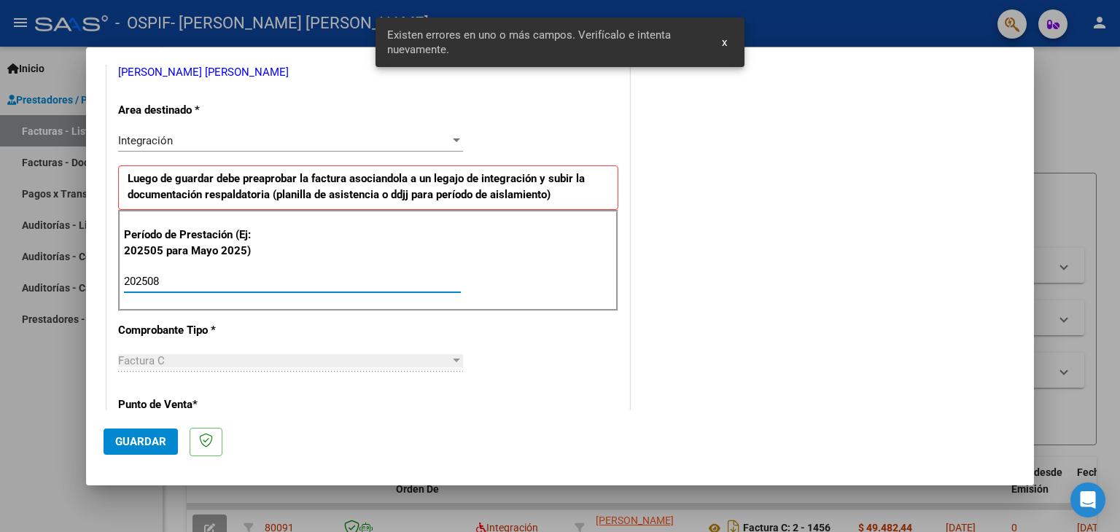
type input "202508"
click at [139, 444] on span "Guardar" at bounding box center [140, 441] width 51 height 13
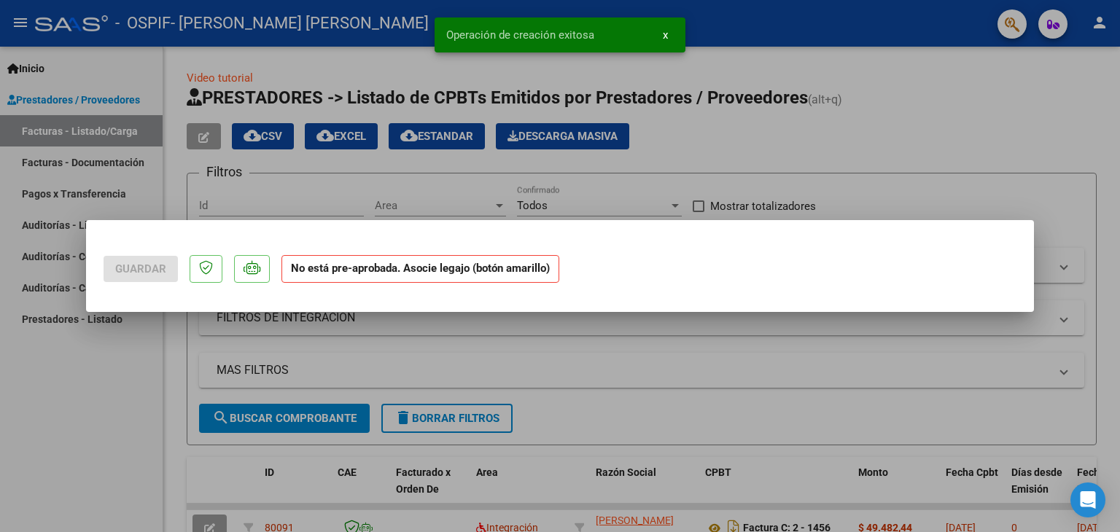
scroll to position [0, 0]
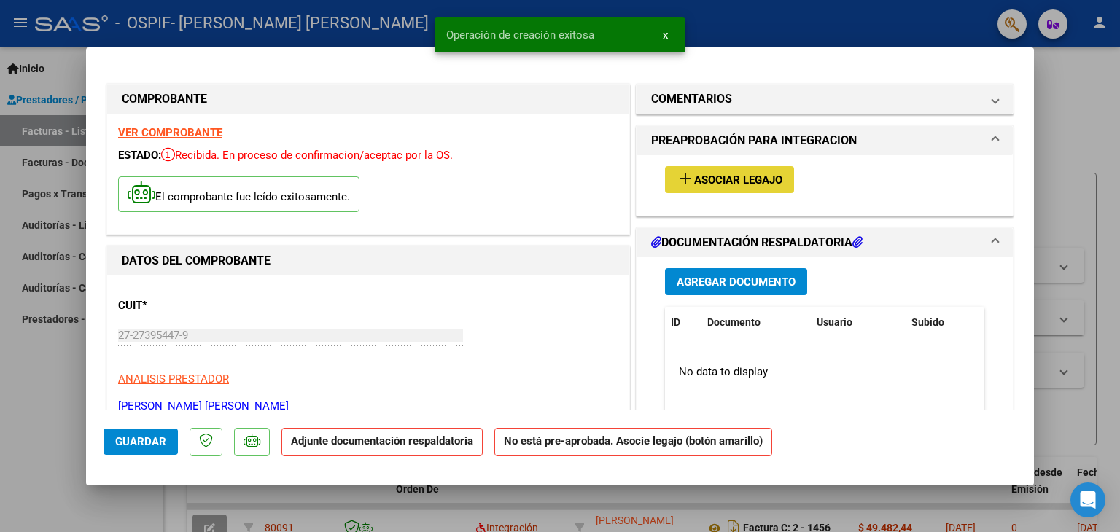
click at [729, 170] on button "add Asociar Legajo" at bounding box center [729, 179] width 129 height 27
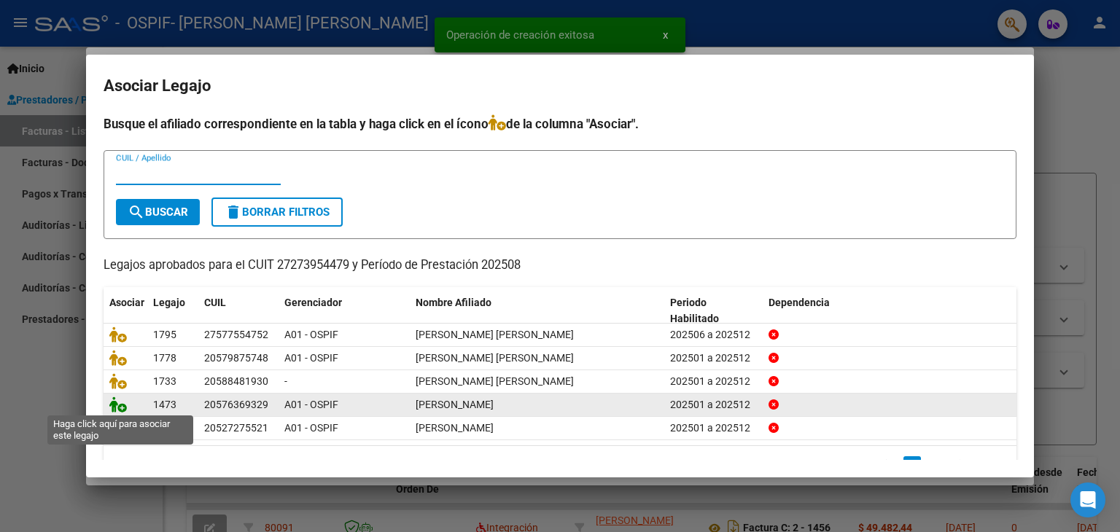
click at [115, 408] on icon at bounding box center [118, 405] width 18 height 16
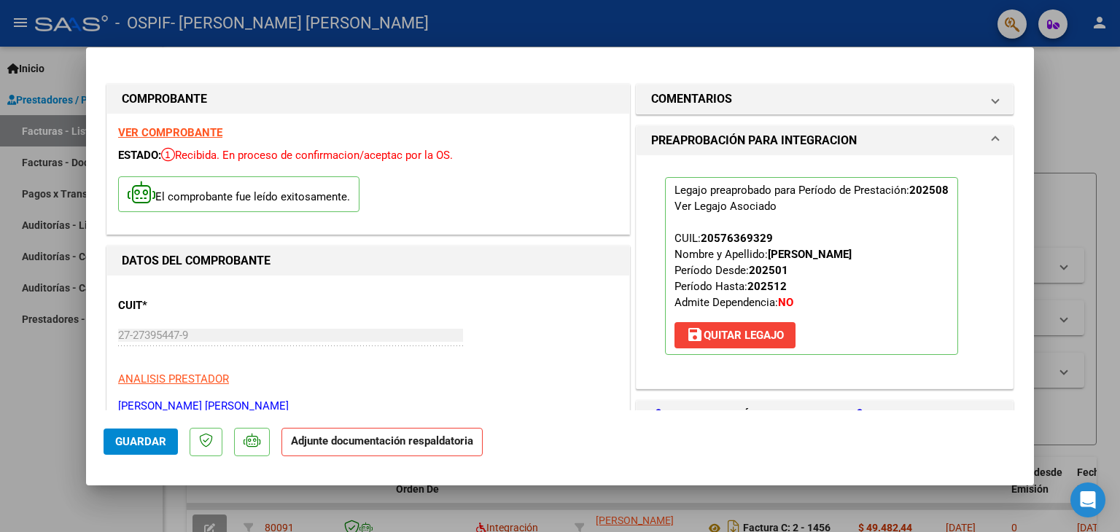
click at [126, 442] on span "Guardar" at bounding box center [140, 441] width 51 height 13
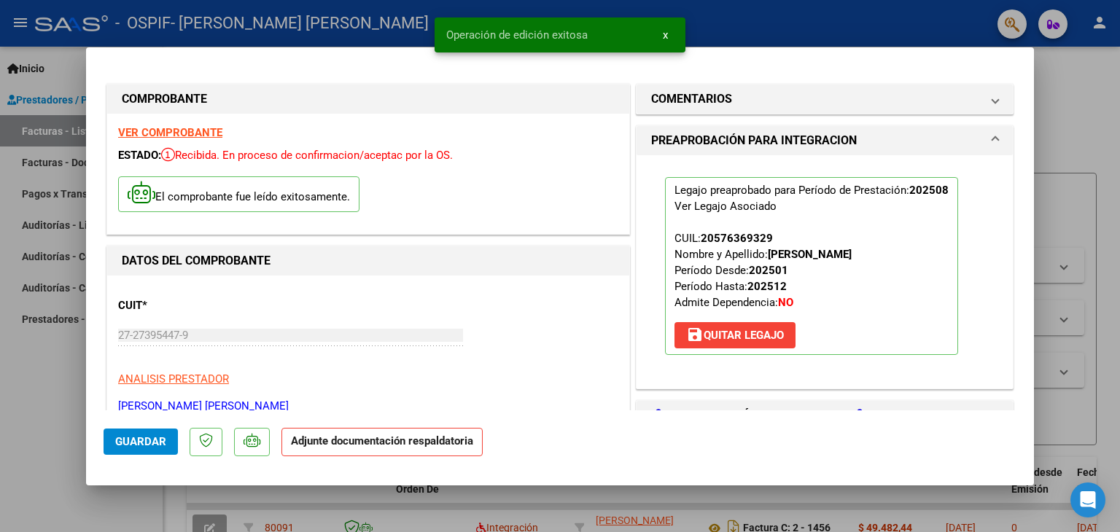
click at [67, 408] on div at bounding box center [560, 266] width 1120 height 532
type input "$ 0,00"
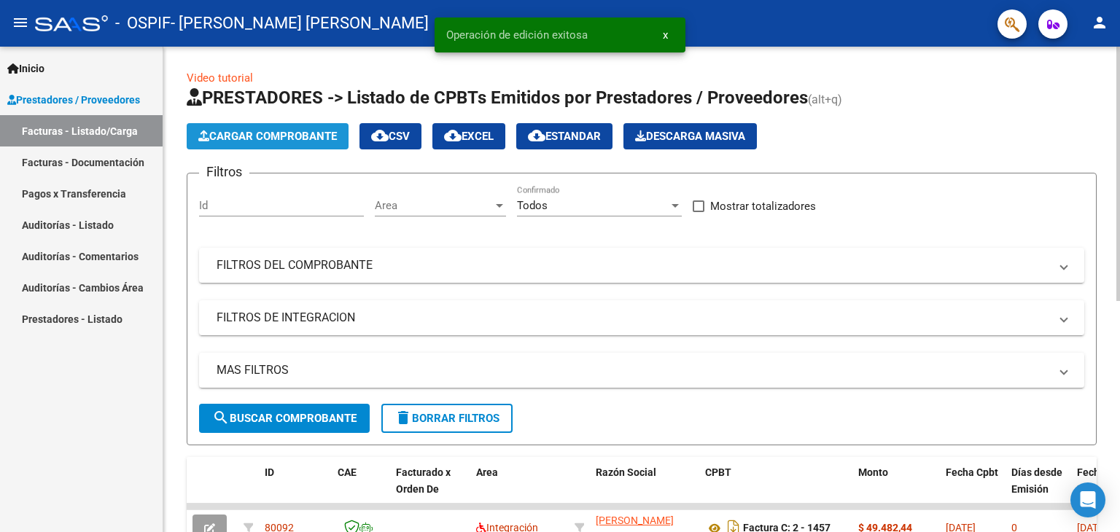
click at [268, 136] on span "Cargar Comprobante" at bounding box center [267, 136] width 139 height 13
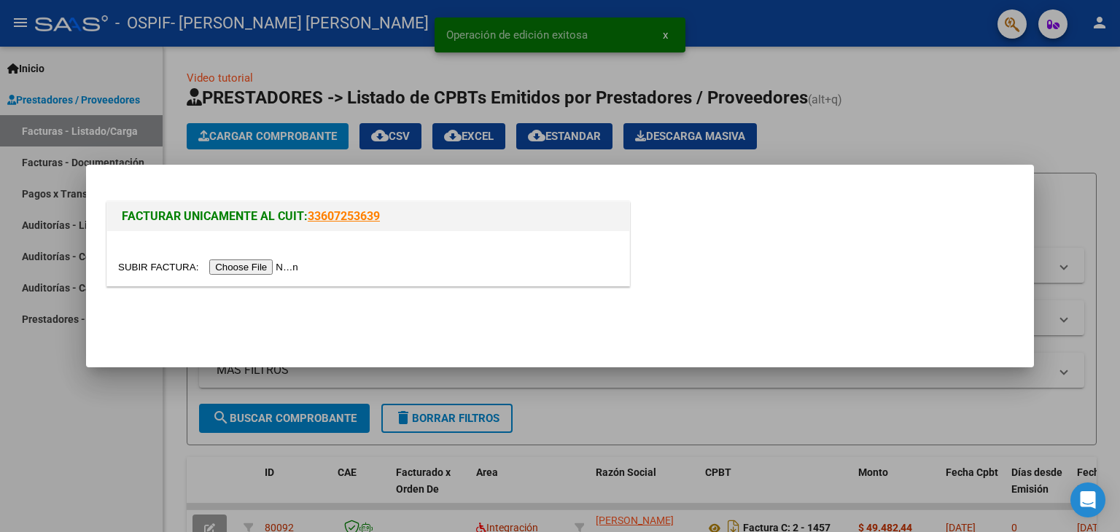
click at [257, 269] on input "file" at bounding box center [210, 267] width 185 height 15
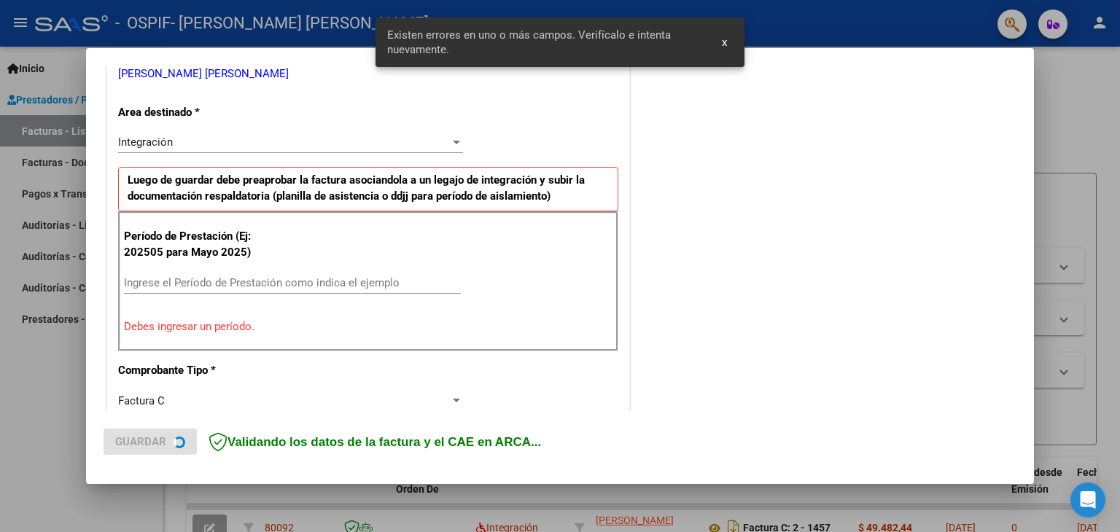
scroll to position [306, 0]
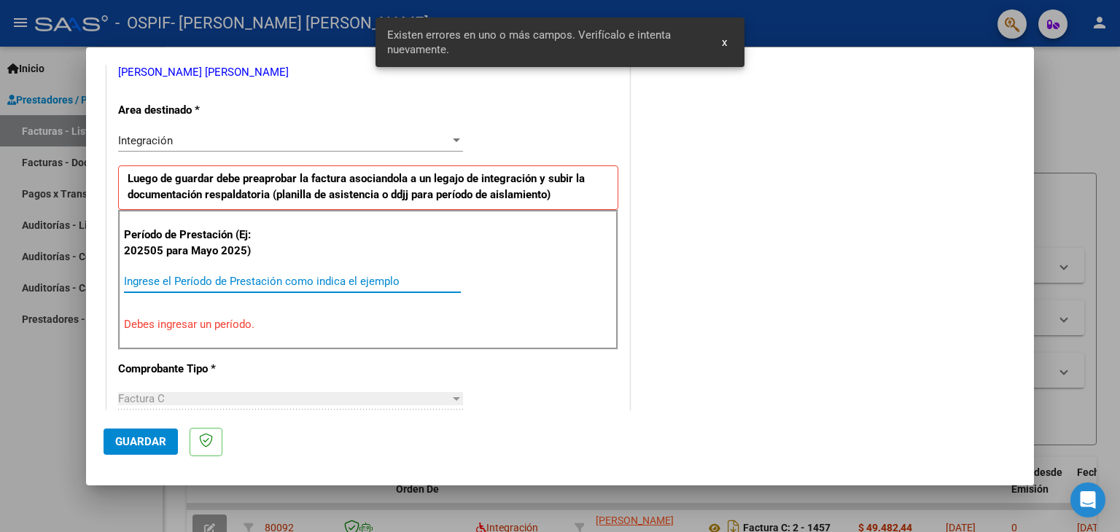
click at [191, 281] on input "Ingrese el Período de Prestación como indica el ejemplo" at bounding box center [292, 281] width 337 height 13
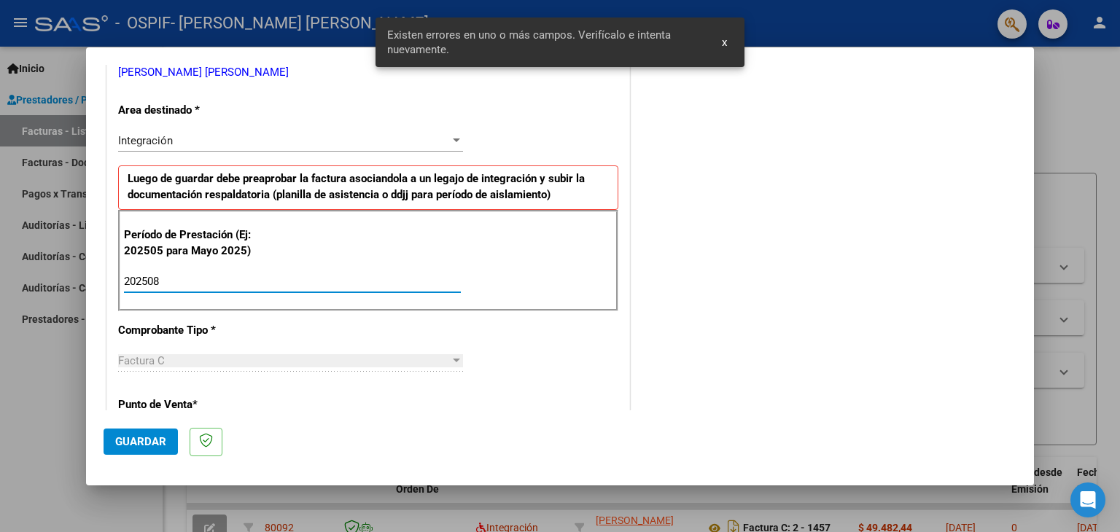
type input "202508"
click at [137, 433] on button "Guardar" at bounding box center [141, 442] width 74 height 26
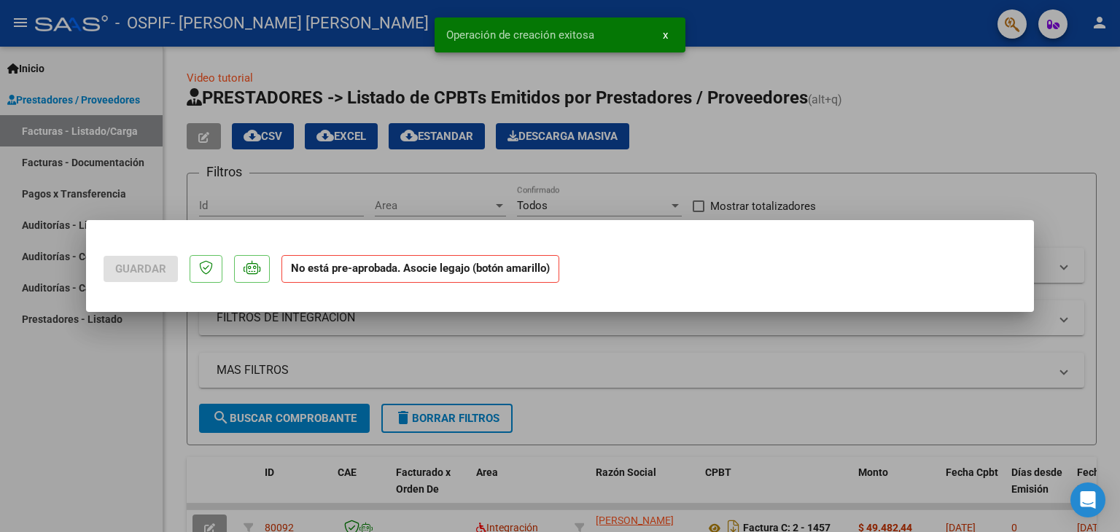
scroll to position [0, 0]
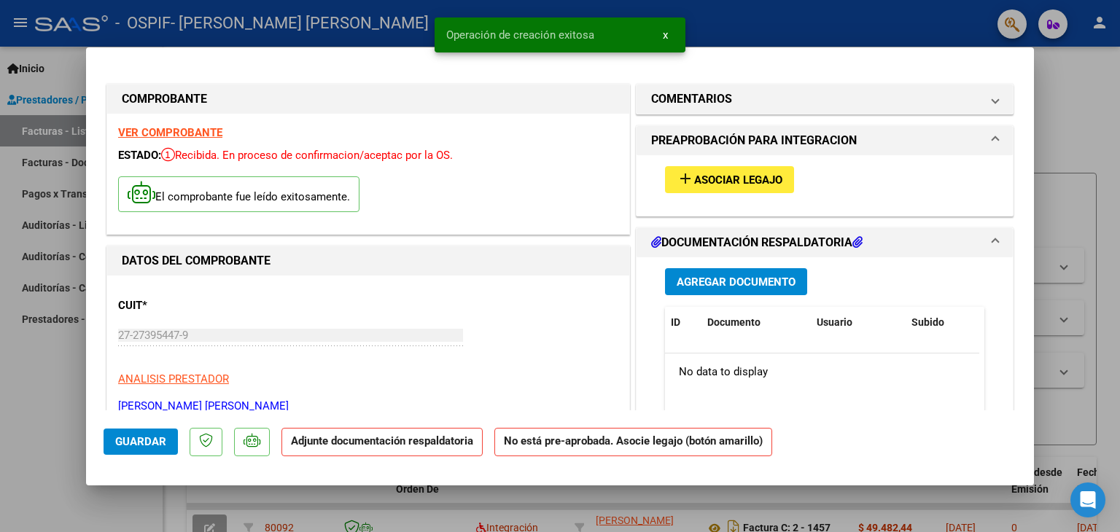
click at [726, 177] on span "Asociar Legajo" at bounding box center [738, 180] width 88 height 13
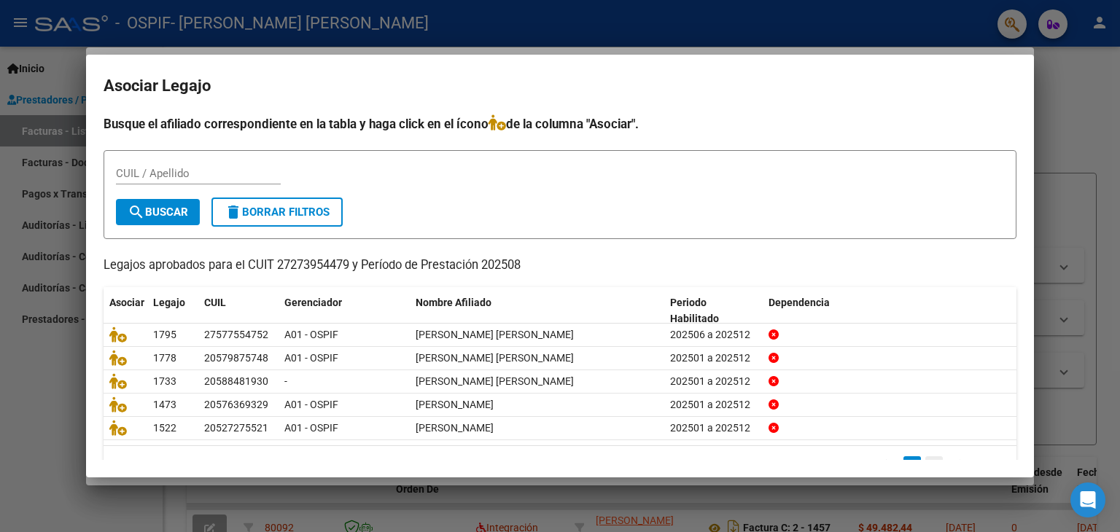
click at [926, 457] on link "2" at bounding box center [935, 465] width 18 height 16
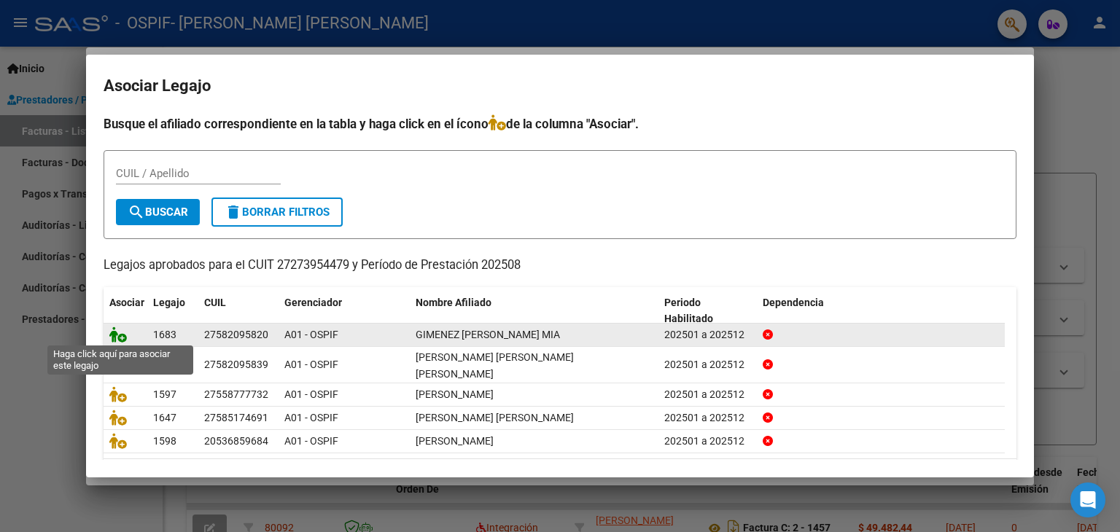
click at [112, 330] on icon at bounding box center [118, 335] width 18 height 16
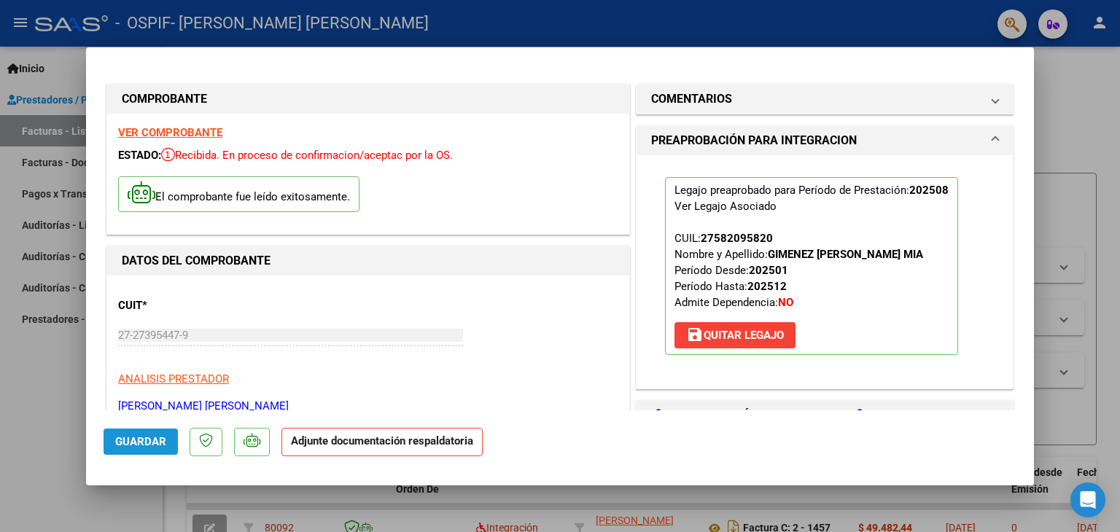
click at [154, 452] on button "Guardar" at bounding box center [141, 442] width 74 height 26
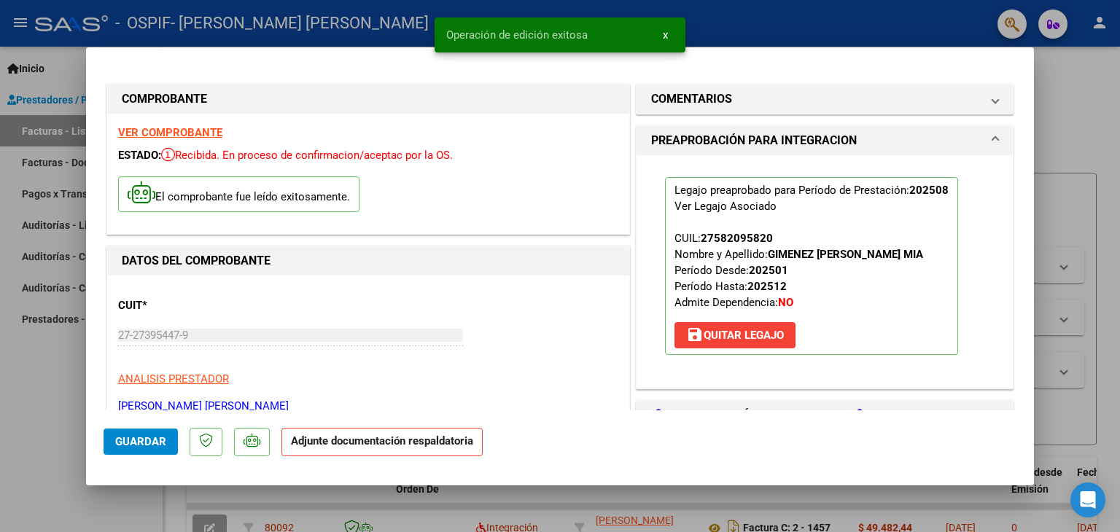
click at [61, 408] on div at bounding box center [560, 266] width 1120 height 532
type input "$ 0,00"
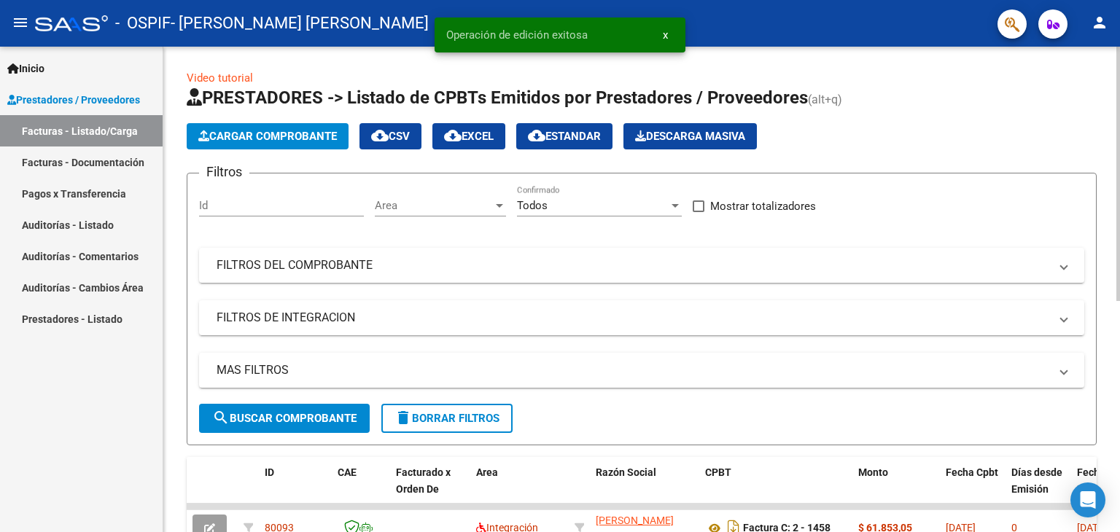
click at [260, 139] on span "Cargar Comprobante" at bounding box center [267, 136] width 139 height 13
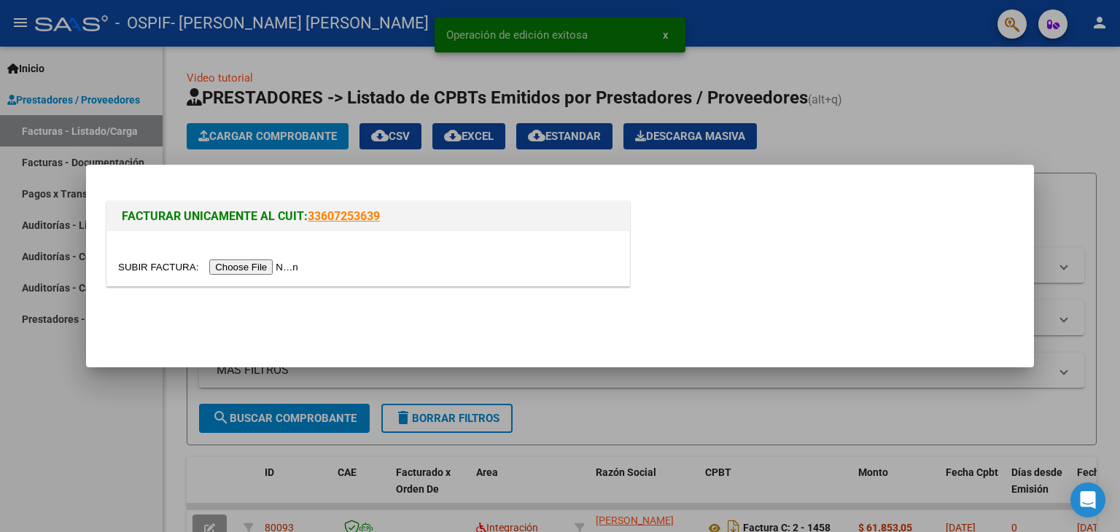
click at [247, 273] on input "file" at bounding box center [210, 267] width 185 height 15
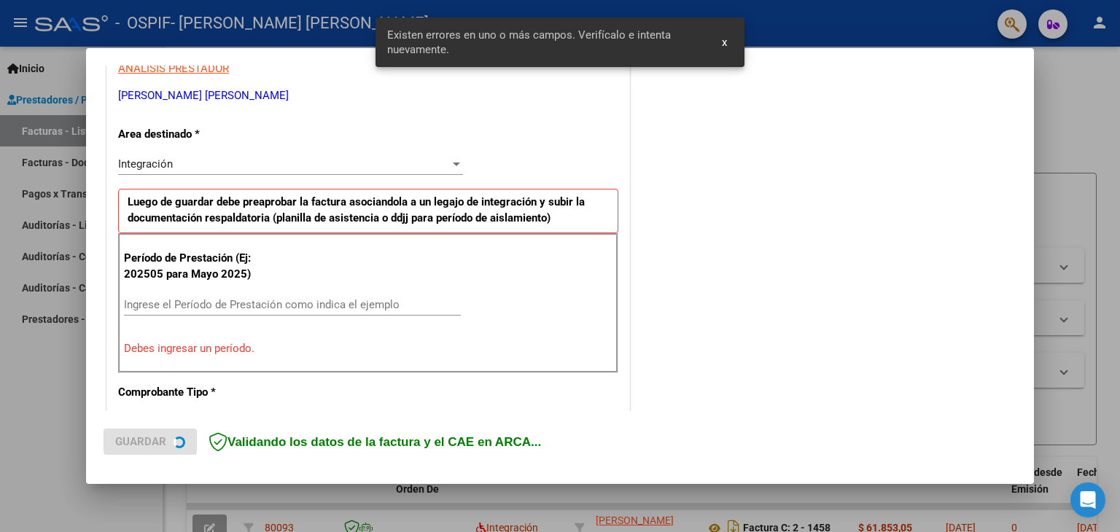
scroll to position [306, 0]
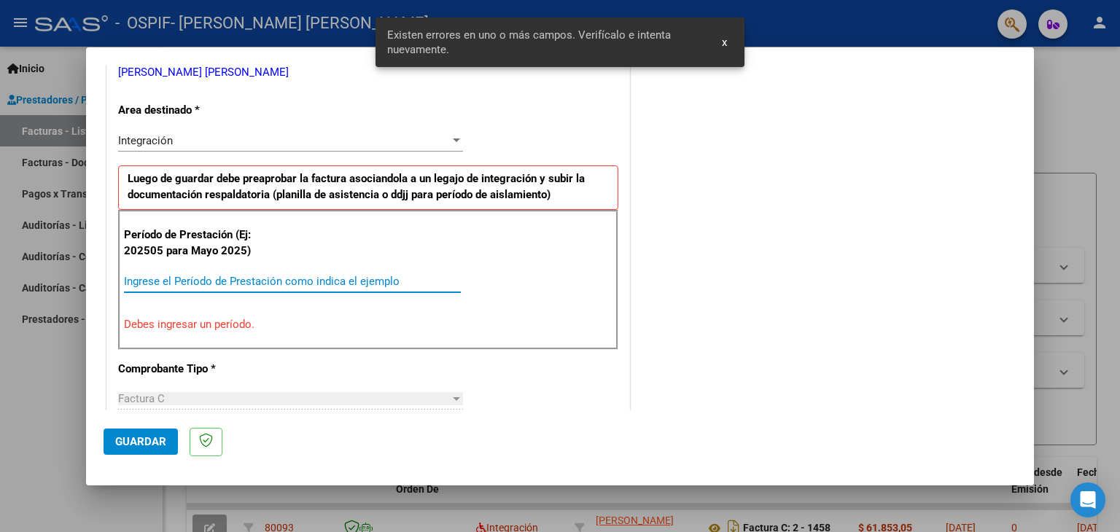
click at [245, 275] on input "Ingrese el Período de Prestación como indica el ejemplo" at bounding box center [292, 281] width 337 height 13
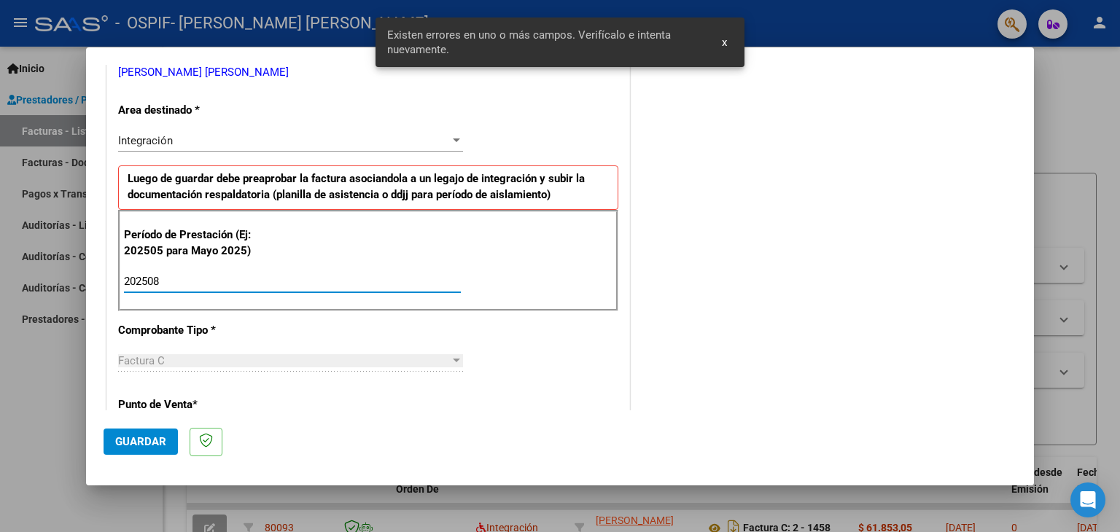
type input "202508"
click at [148, 442] on span "Guardar" at bounding box center [140, 441] width 51 height 13
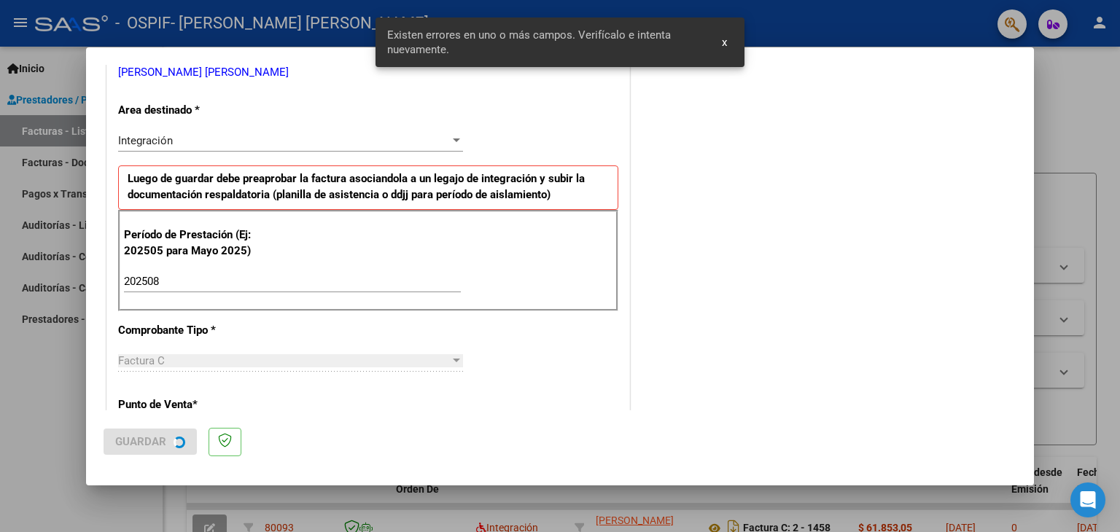
scroll to position [0, 0]
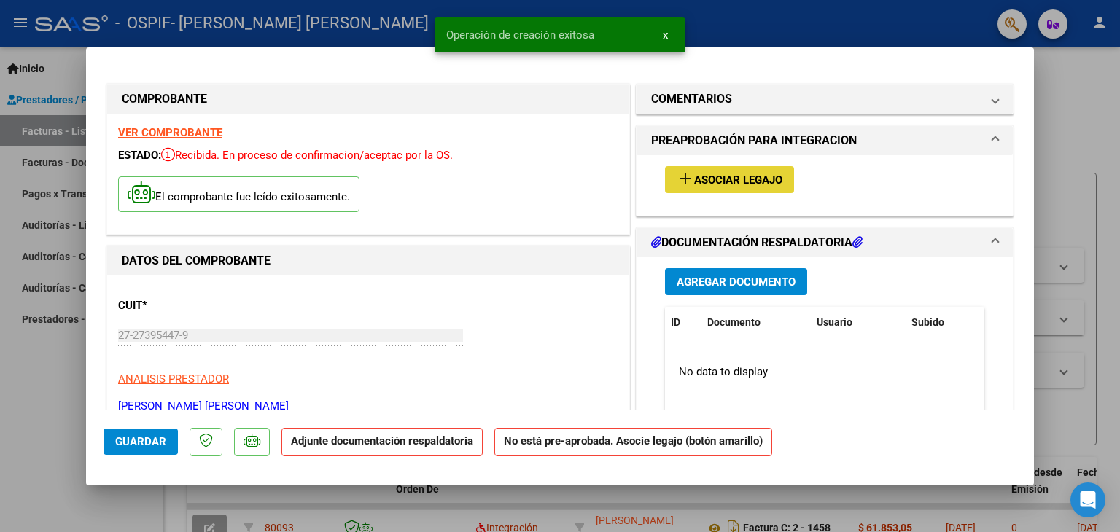
click at [718, 188] on button "add Asociar Legajo" at bounding box center [729, 179] width 129 height 27
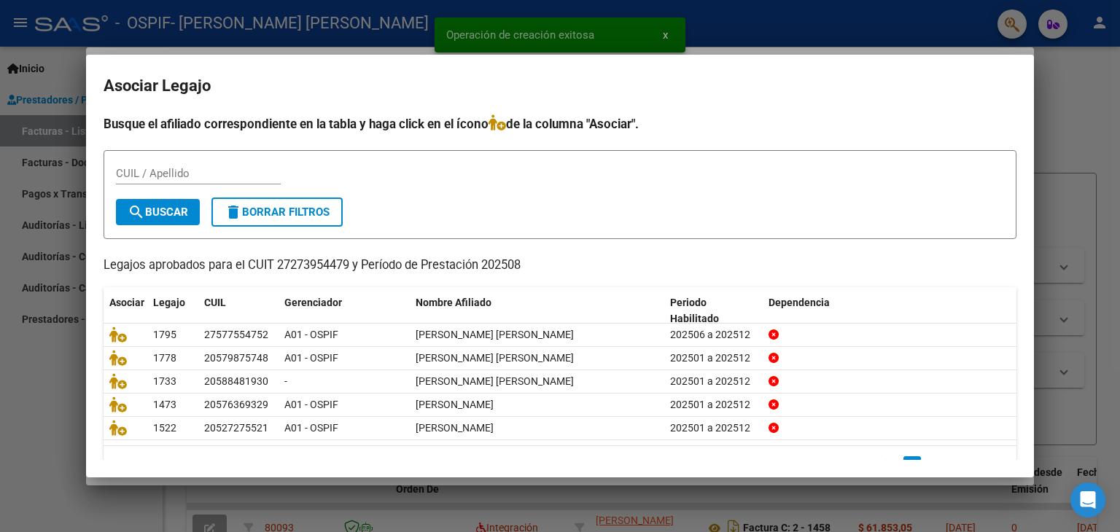
click at [923, 461] on mat-dialog-container "Asociar Legajo Busque el afiliado correspondiente en la tabla y [PERSON_NAME] c…" at bounding box center [560, 267] width 948 height 424
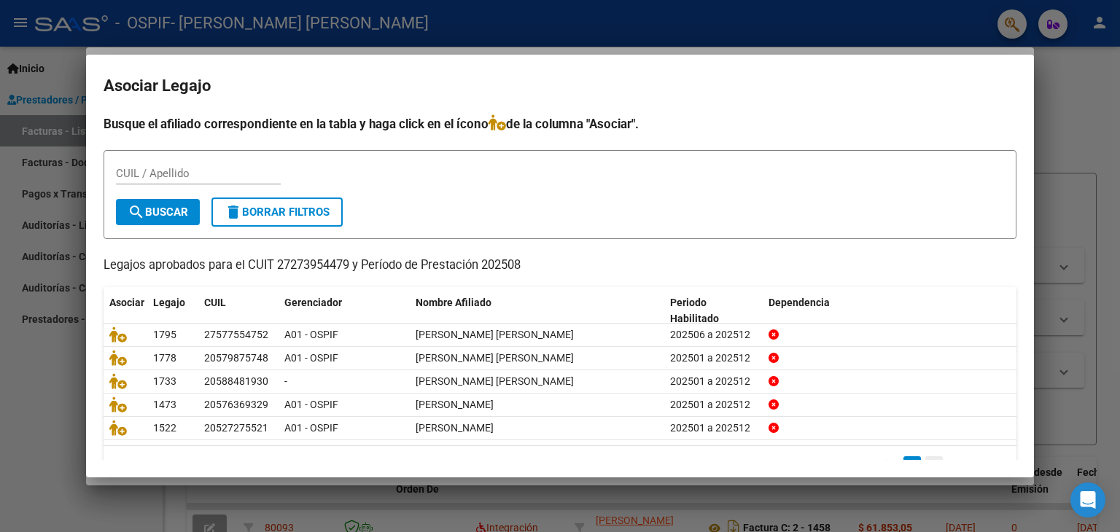
click at [926, 459] on link "2" at bounding box center [935, 465] width 18 height 16
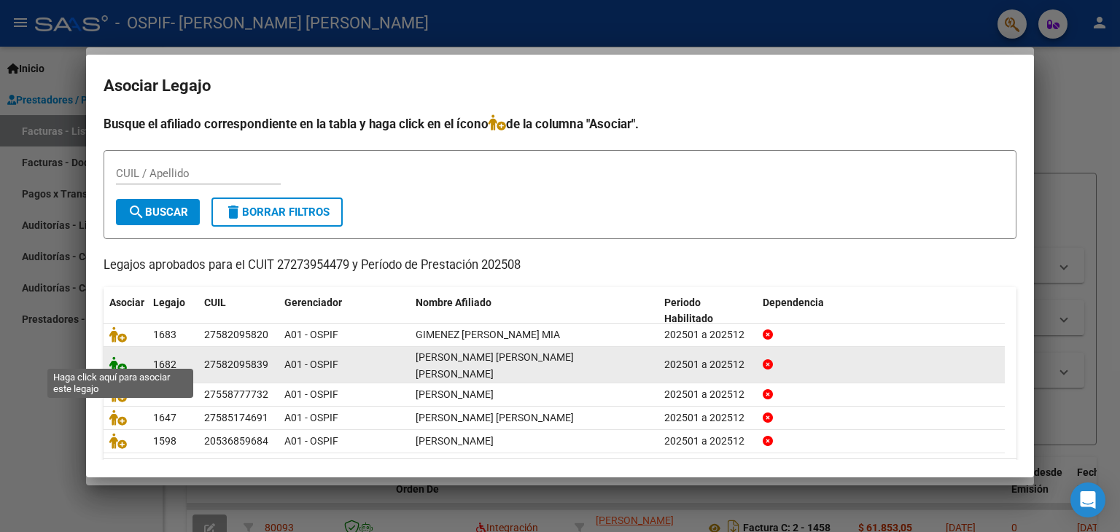
click at [120, 362] on icon at bounding box center [118, 365] width 18 height 16
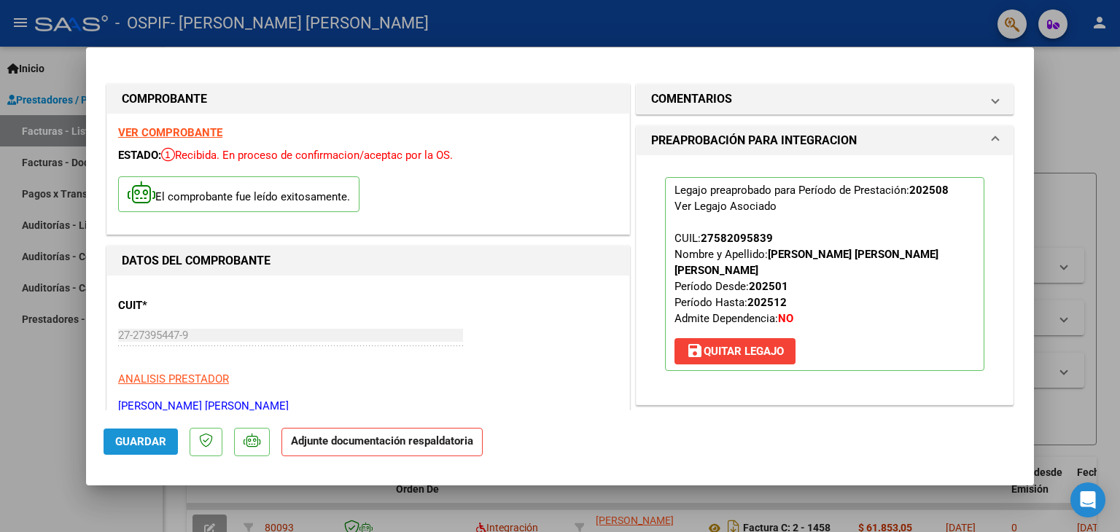
click at [142, 447] on span "Guardar" at bounding box center [140, 441] width 51 height 13
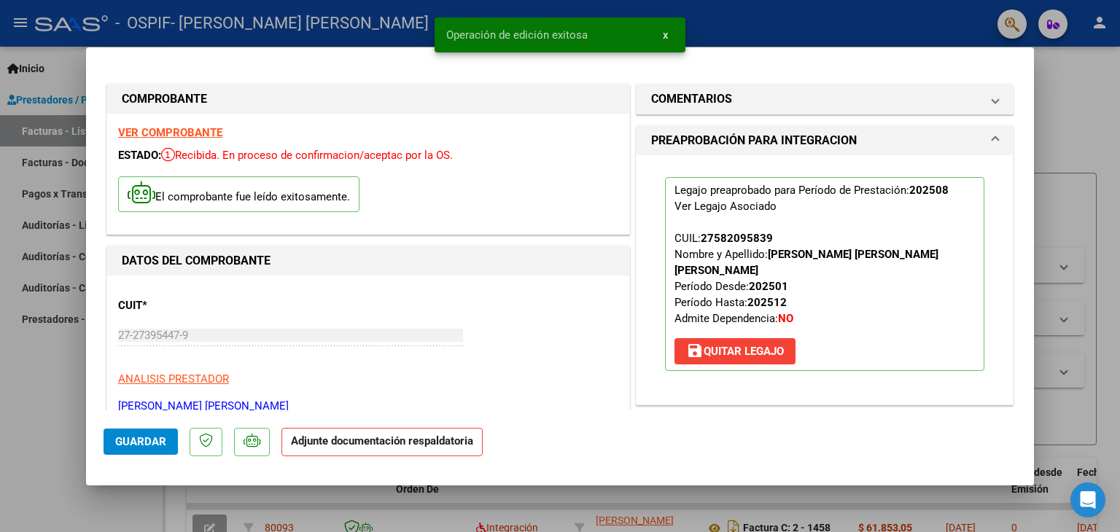
click at [71, 389] on div at bounding box center [560, 266] width 1120 height 532
type input "$ 0,00"
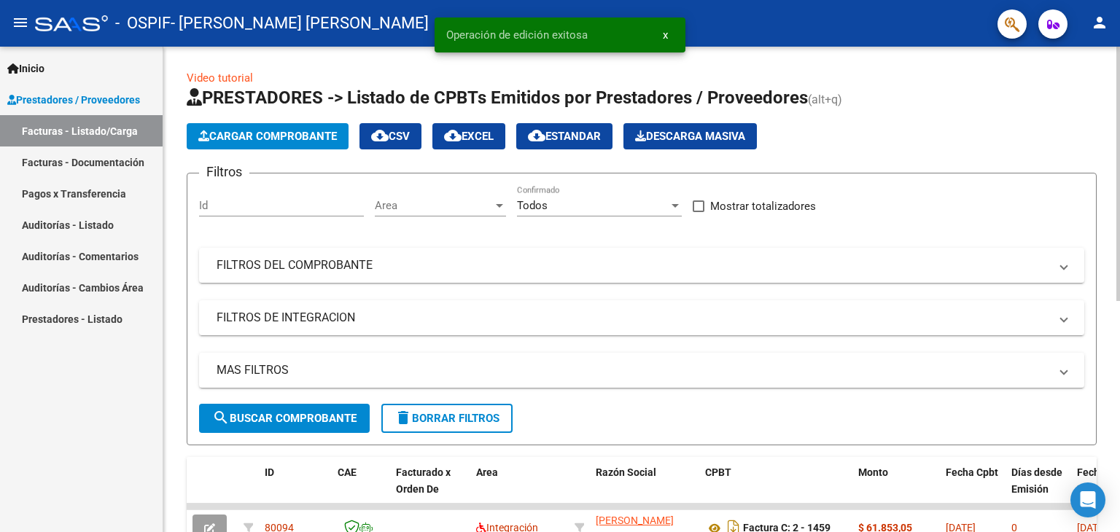
click at [271, 131] on span "Cargar Comprobante" at bounding box center [267, 136] width 139 height 13
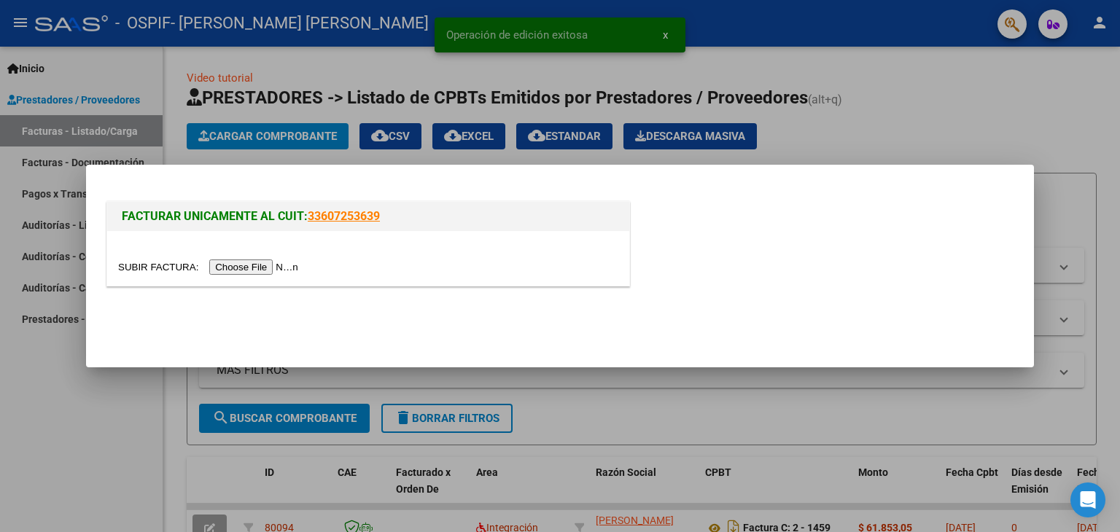
click at [248, 269] on input "file" at bounding box center [210, 267] width 185 height 15
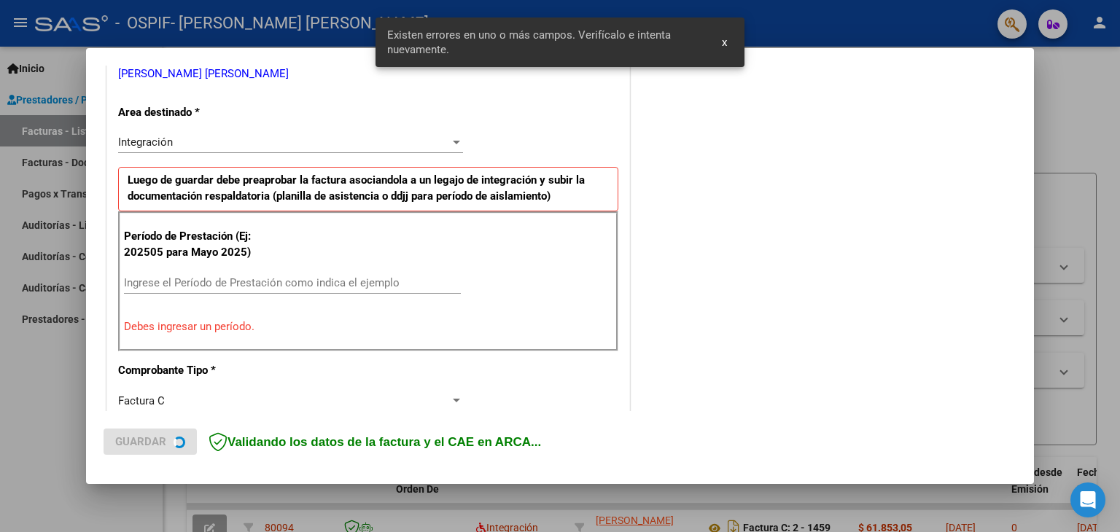
scroll to position [306, 0]
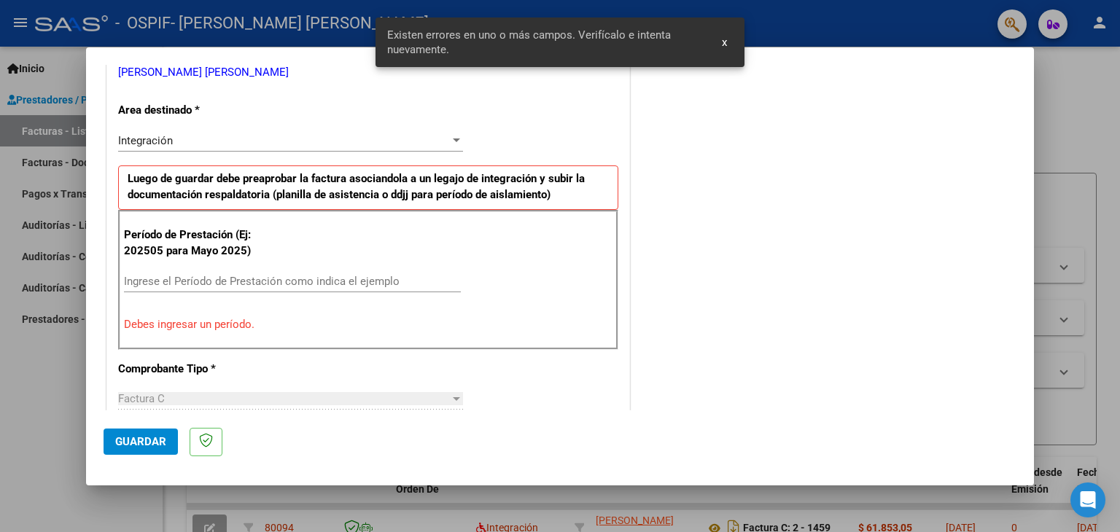
click at [230, 272] on div "Ingrese el Período de Prestación como indica el ejemplo" at bounding box center [292, 282] width 337 height 22
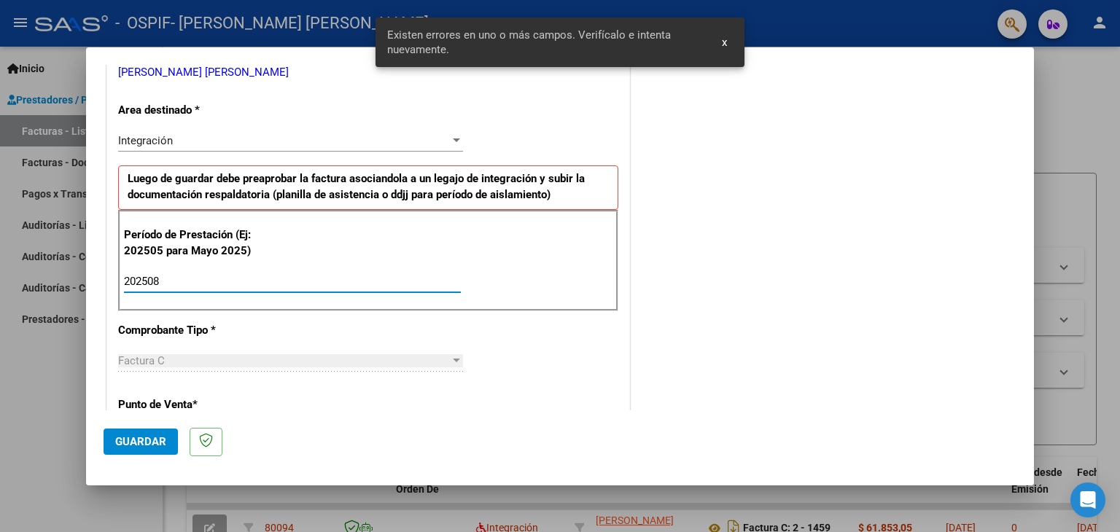
type input "202508"
click at [123, 444] on span "Guardar" at bounding box center [140, 441] width 51 height 13
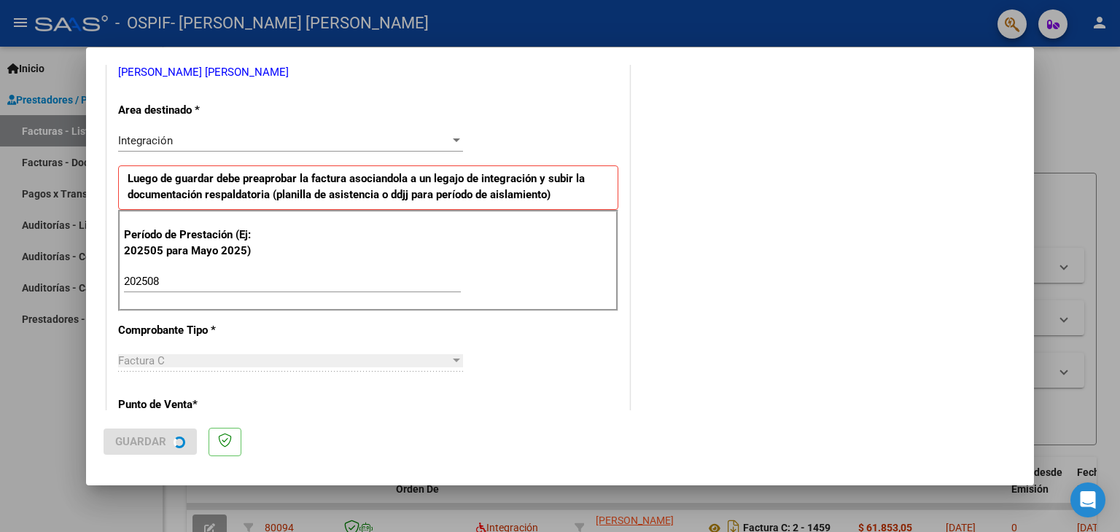
scroll to position [0, 0]
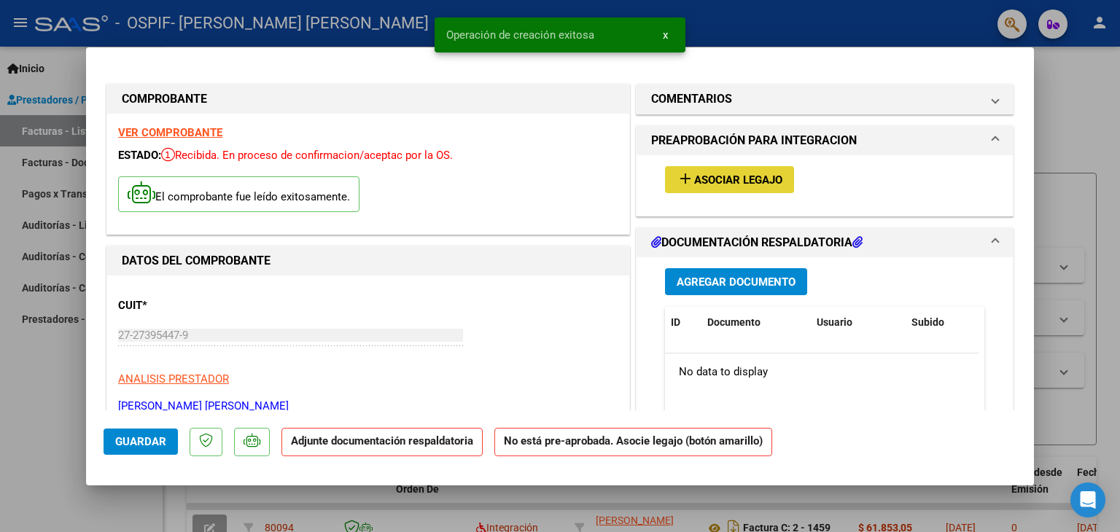
click at [666, 177] on button "add Asociar Legajo" at bounding box center [729, 179] width 129 height 27
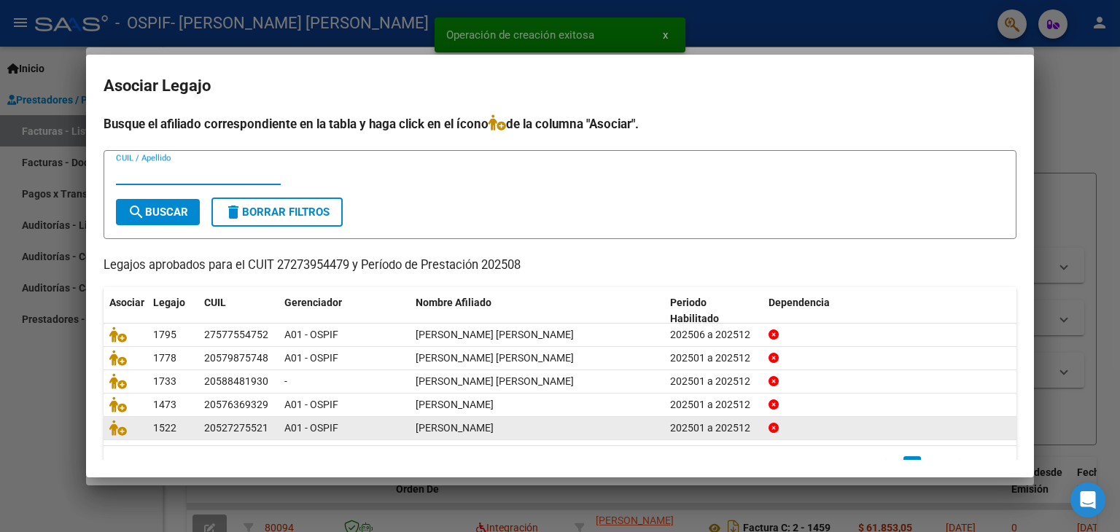
scroll to position [32, 0]
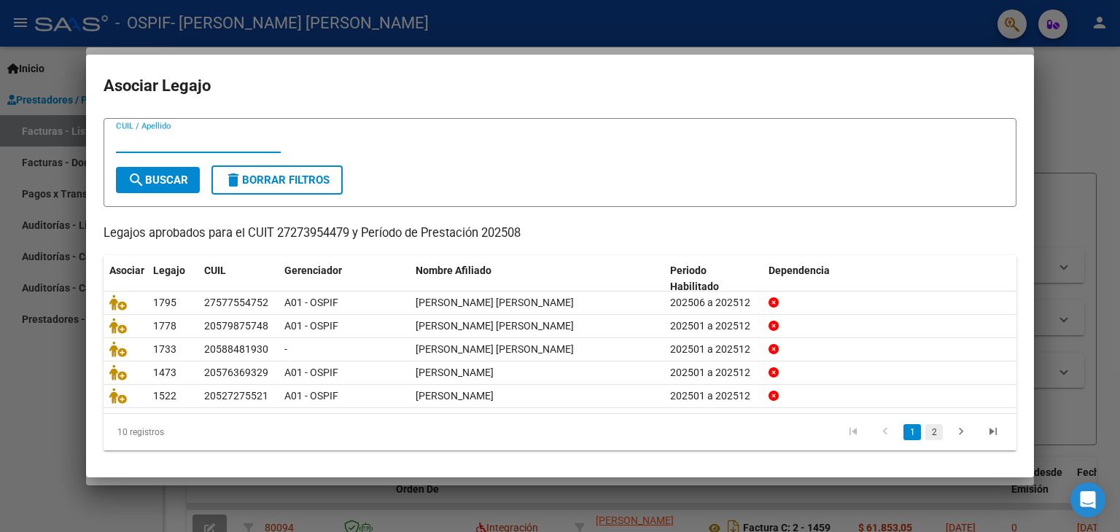
click at [926, 431] on link "2" at bounding box center [935, 432] width 18 height 16
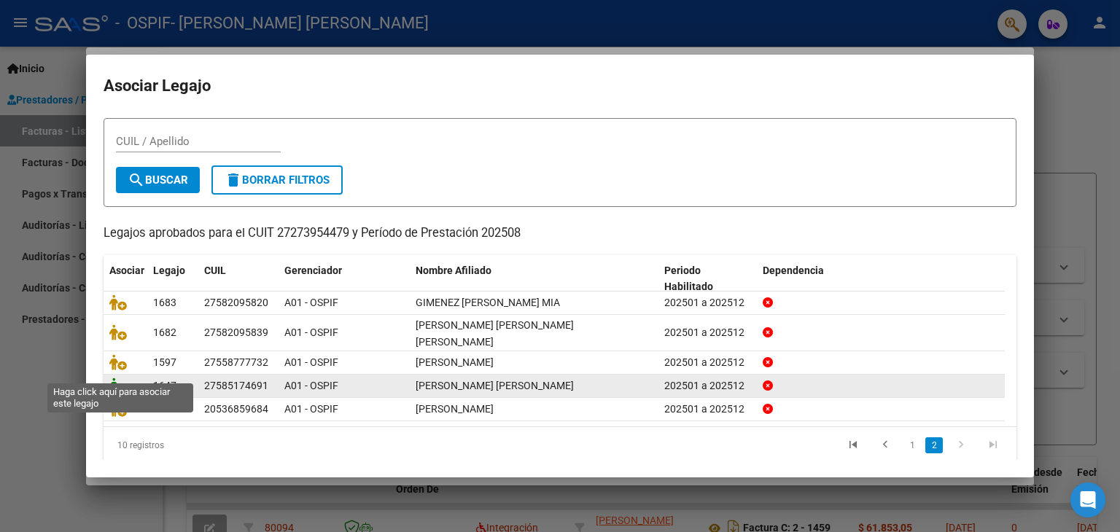
click at [123, 378] on icon at bounding box center [118, 386] width 18 height 16
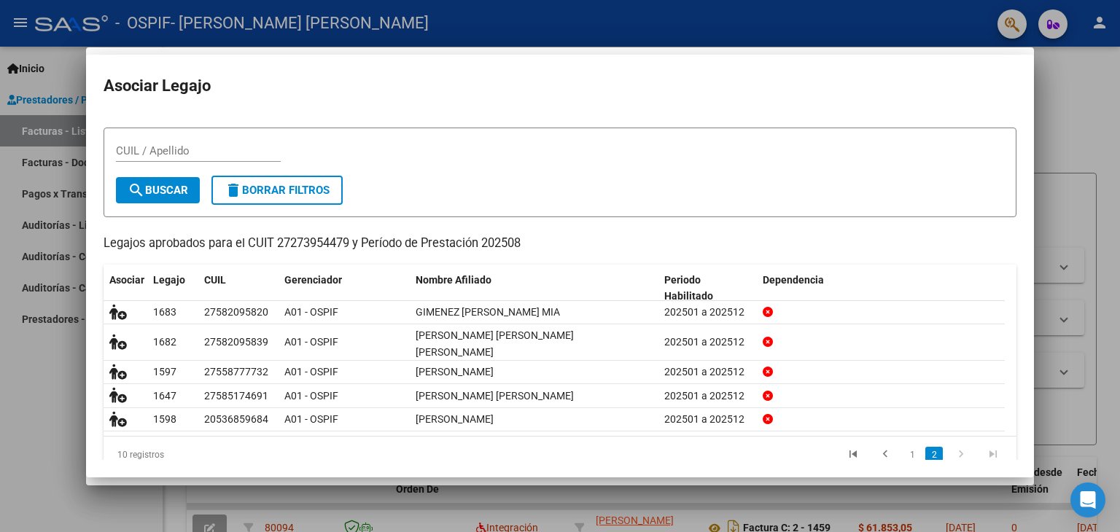
scroll to position [0, 0]
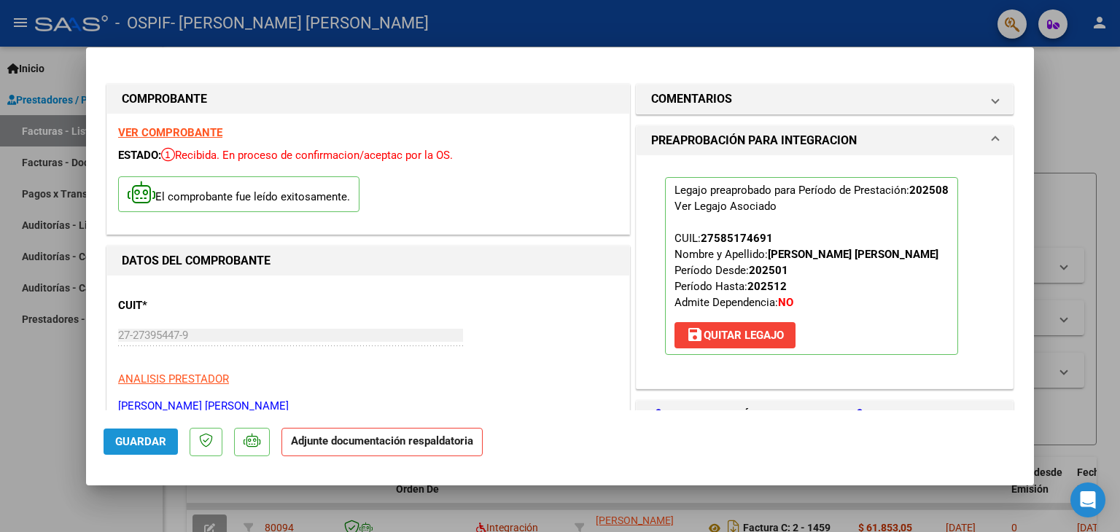
click at [141, 439] on span "Guardar" at bounding box center [140, 441] width 51 height 13
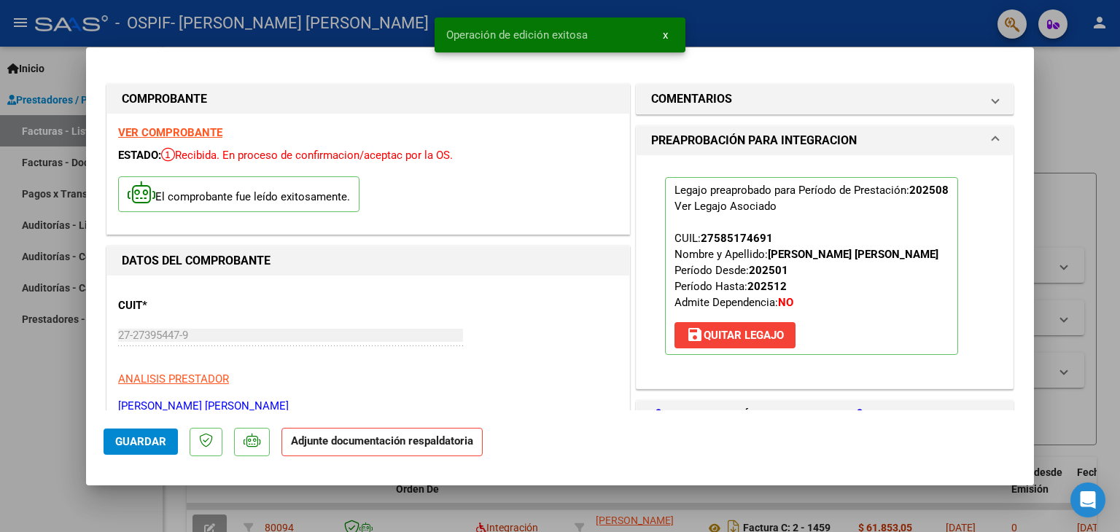
click at [32, 414] on div at bounding box center [560, 266] width 1120 height 532
type input "$ 0,00"
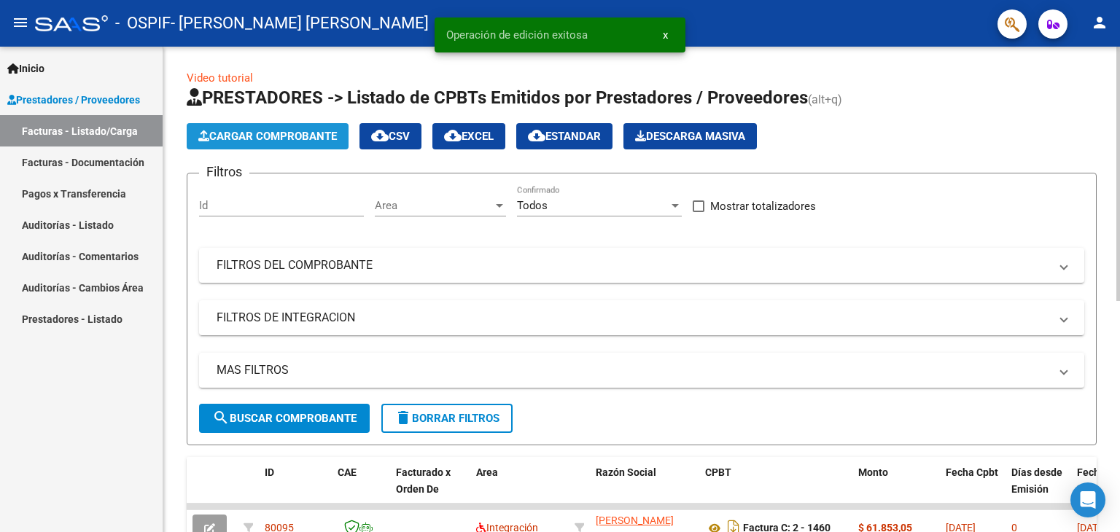
click at [290, 143] on button "Cargar Comprobante" at bounding box center [268, 136] width 162 height 26
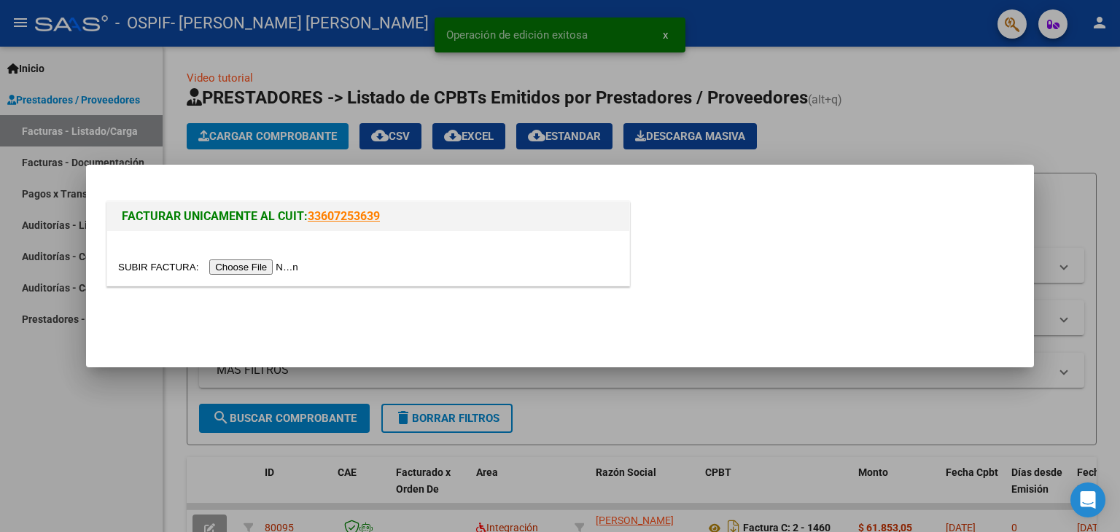
click at [246, 267] on input "file" at bounding box center [210, 267] width 185 height 15
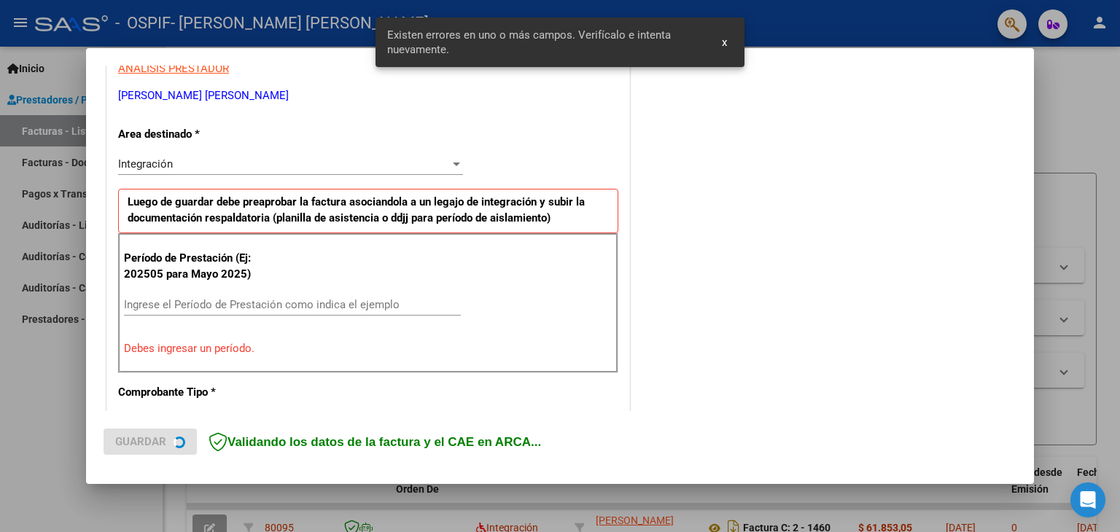
scroll to position [306, 0]
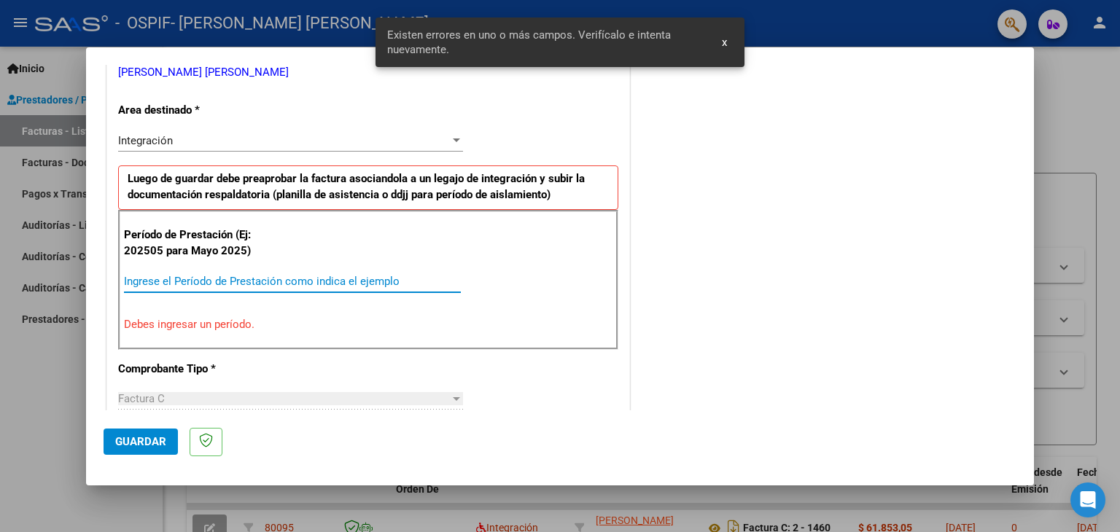
click at [178, 276] on input "Ingrese el Período de Prestación como indica el ejemplo" at bounding box center [292, 281] width 337 height 13
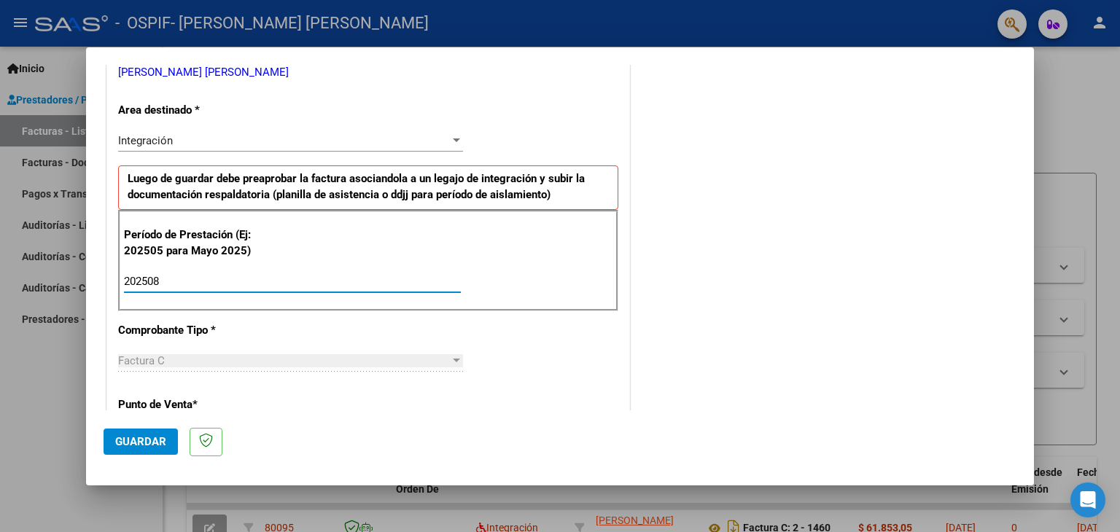
type input "202508"
click at [155, 443] on span "Guardar" at bounding box center [140, 441] width 51 height 13
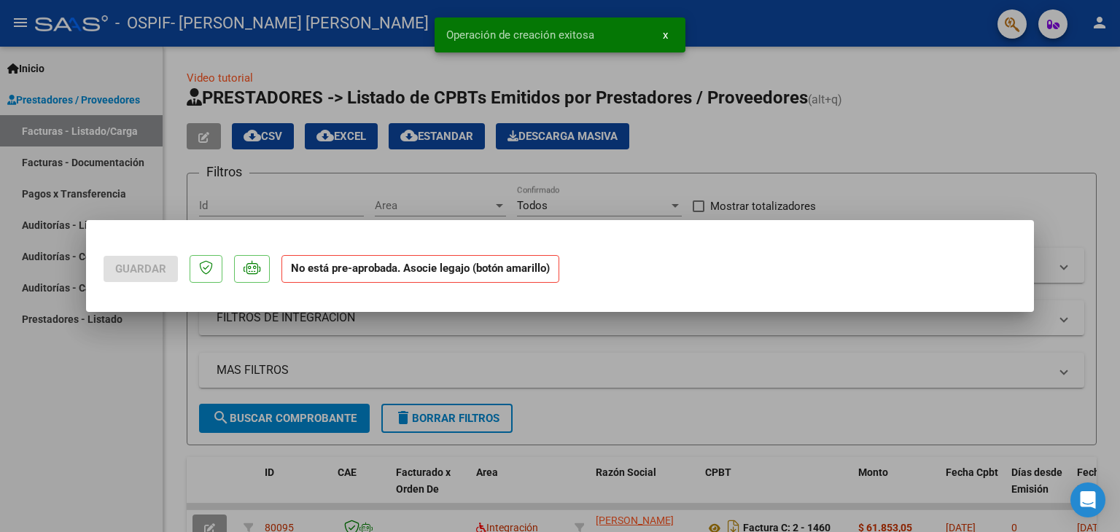
scroll to position [0, 0]
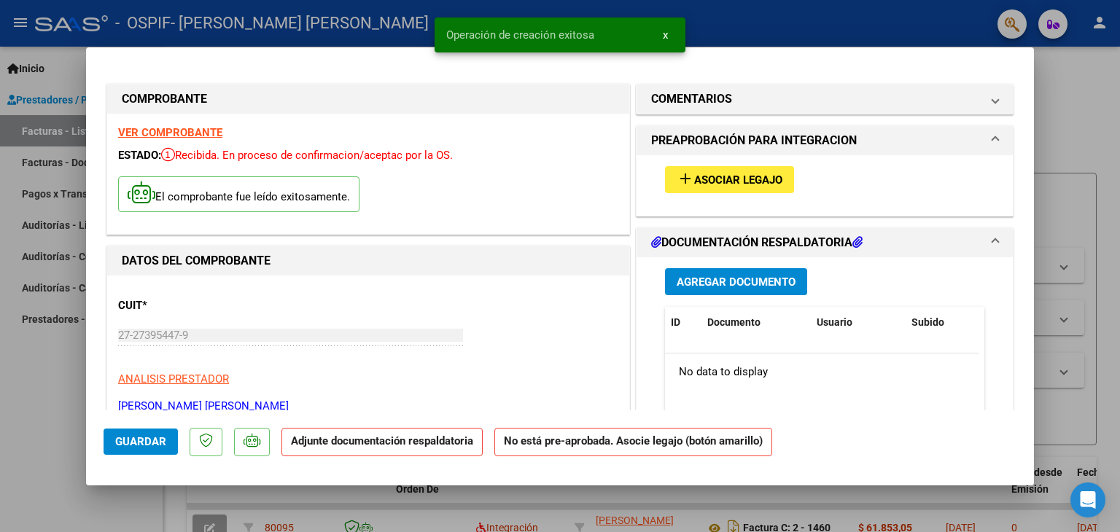
click at [743, 184] on span "Asociar Legajo" at bounding box center [738, 180] width 88 height 13
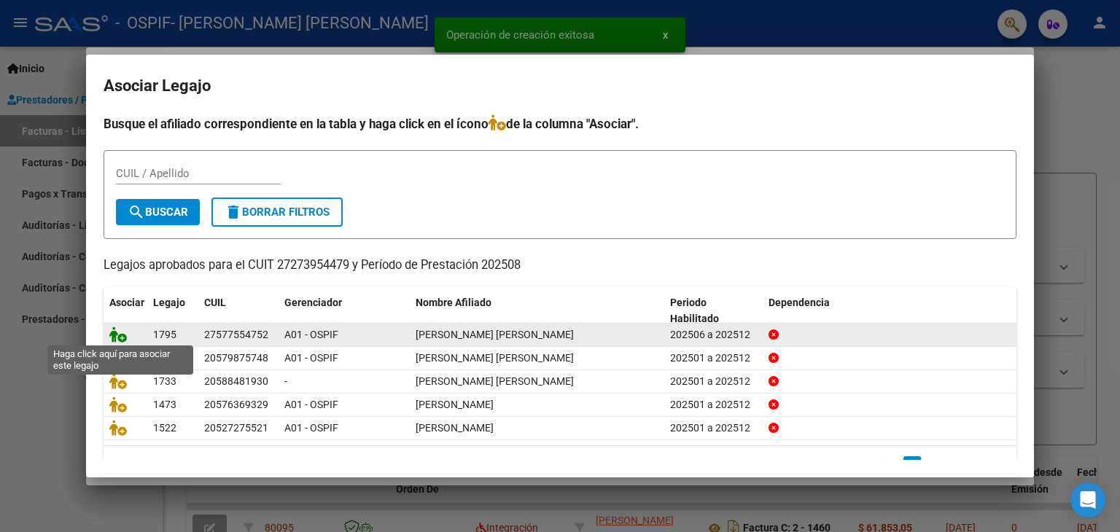
click at [112, 332] on icon at bounding box center [118, 335] width 18 height 16
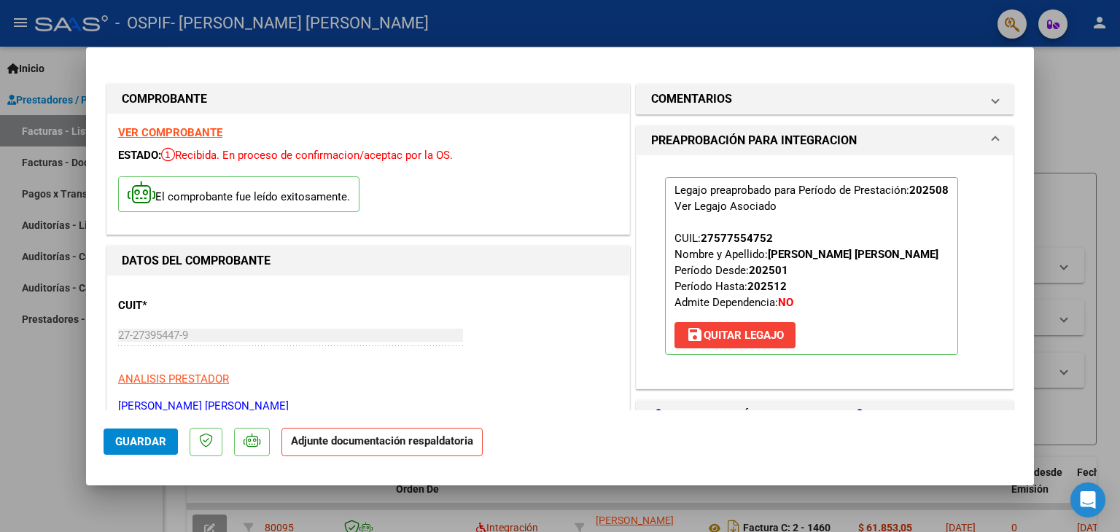
click at [135, 435] on span "Guardar" at bounding box center [140, 441] width 51 height 13
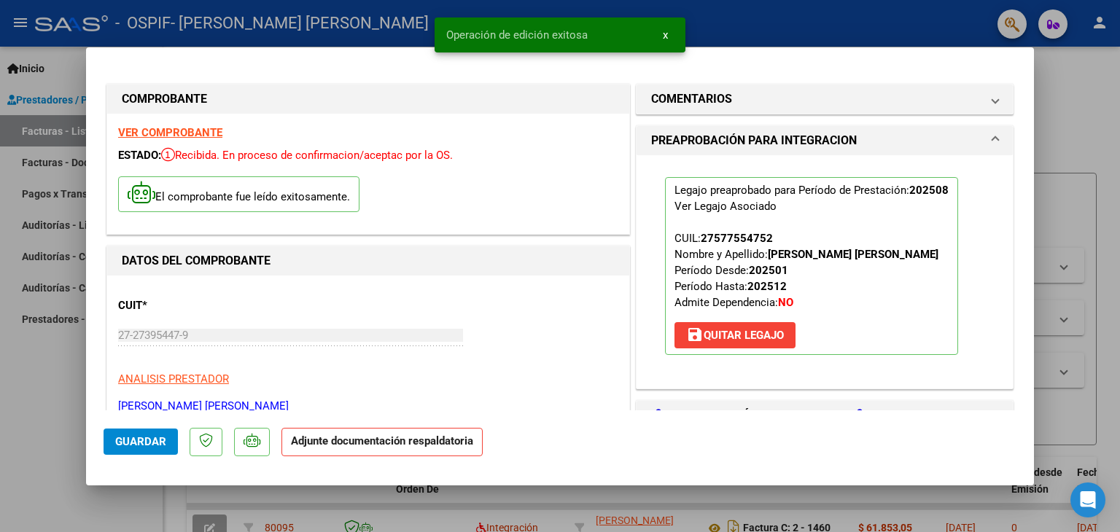
click at [52, 427] on div at bounding box center [560, 266] width 1120 height 532
type input "$ 0,00"
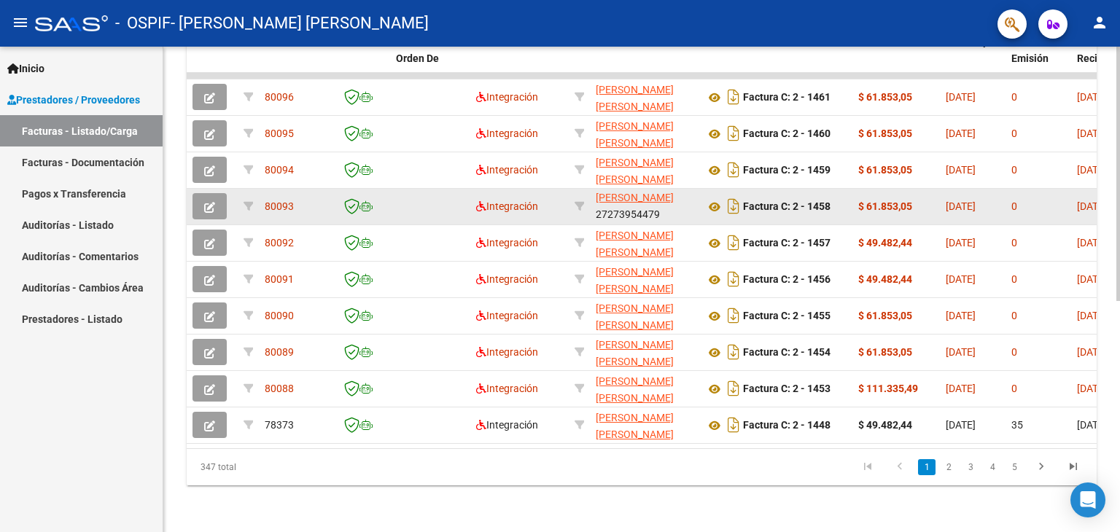
scroll to position [441, 0]
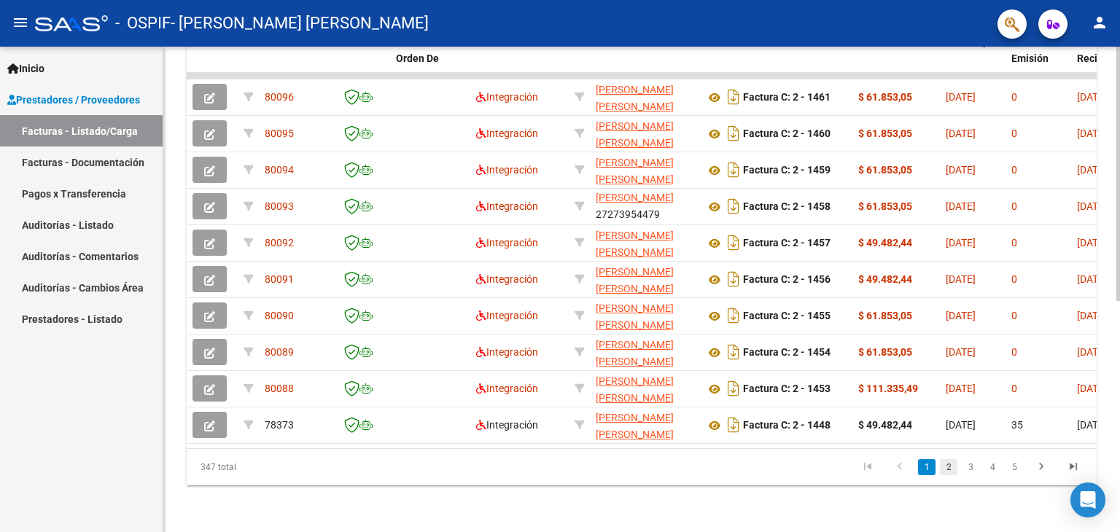
click at [951, 469] on link "2" at bounding box center [949, 468] width 18 height 16
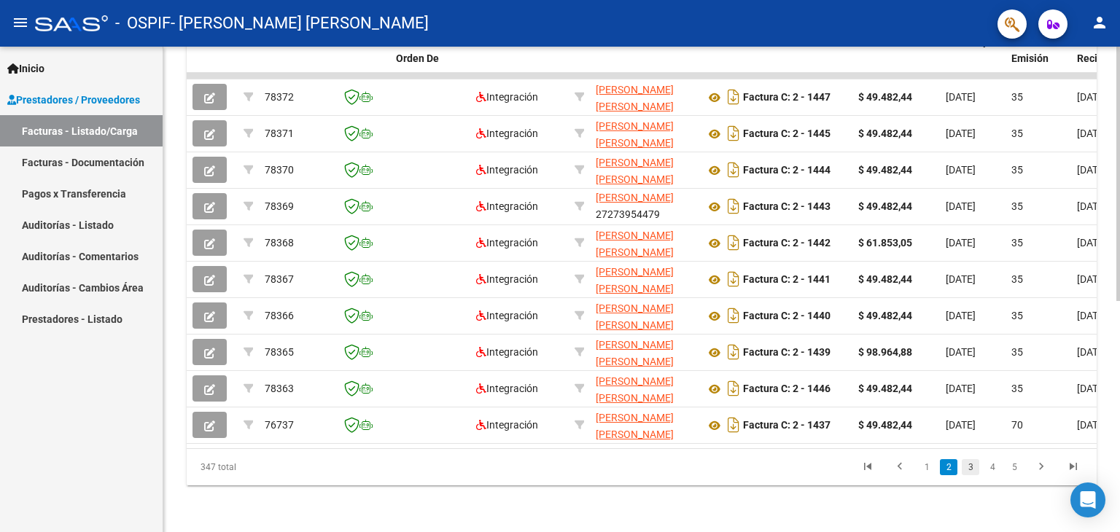
click at [969, 468] on link "3" at bounding box center [971, 468] width 18 height 16
click at [925, 473] on link "1" at bounding box center [927, 468] width 18 height 16
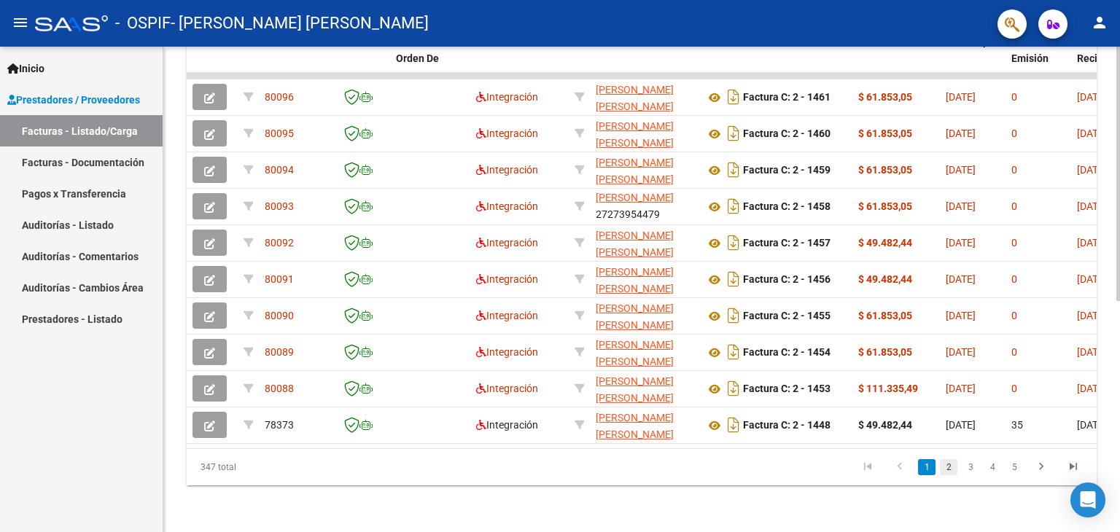
click at [945, 468] on link "2" at bounding box center [949, 468] width 18 height 16
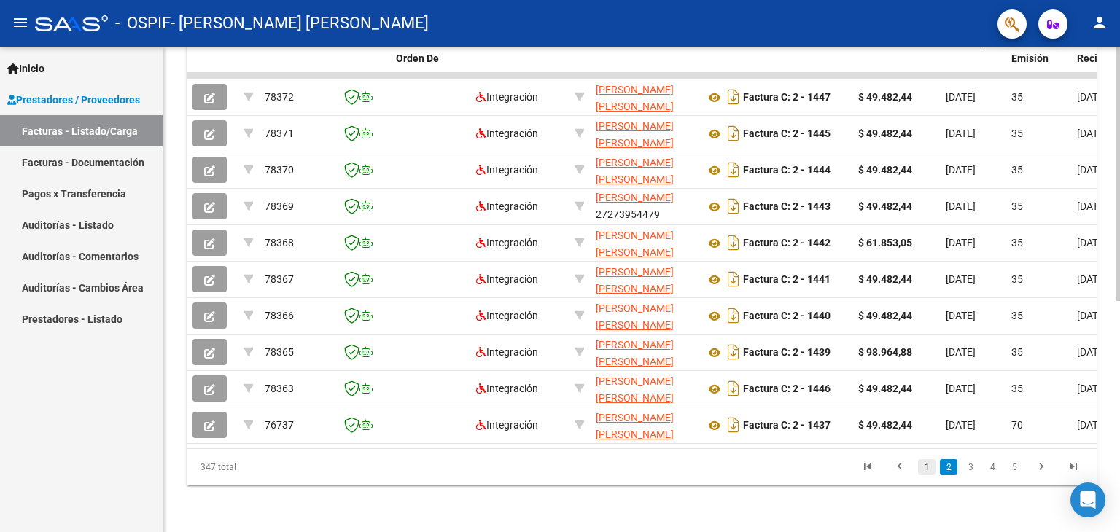
click at [923, 465] on link "1" at bounding box center [927, 468] width 18 height 16
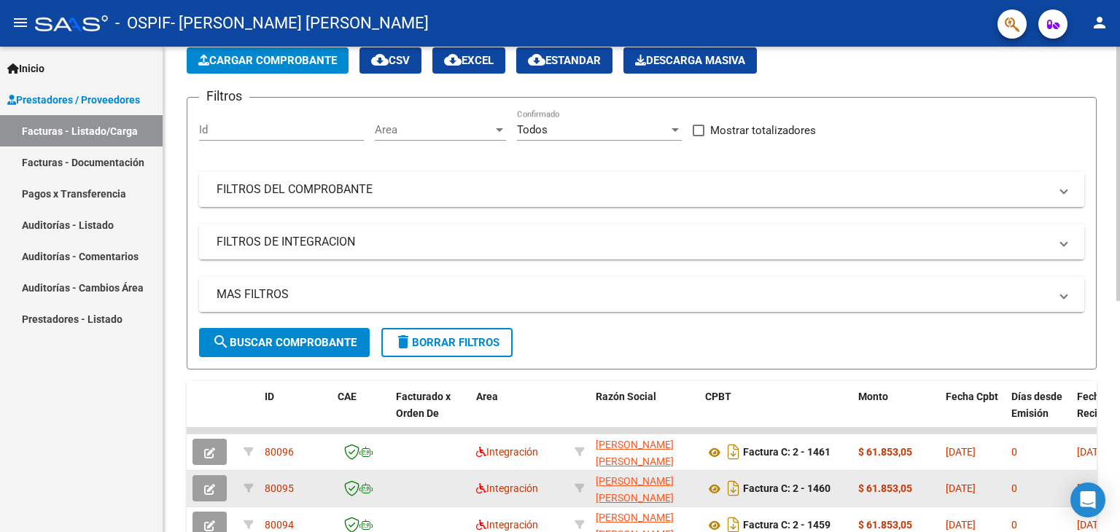
scroll to position [0, 0]
